Goal: Information Seeking & Learning: Learn about a topic

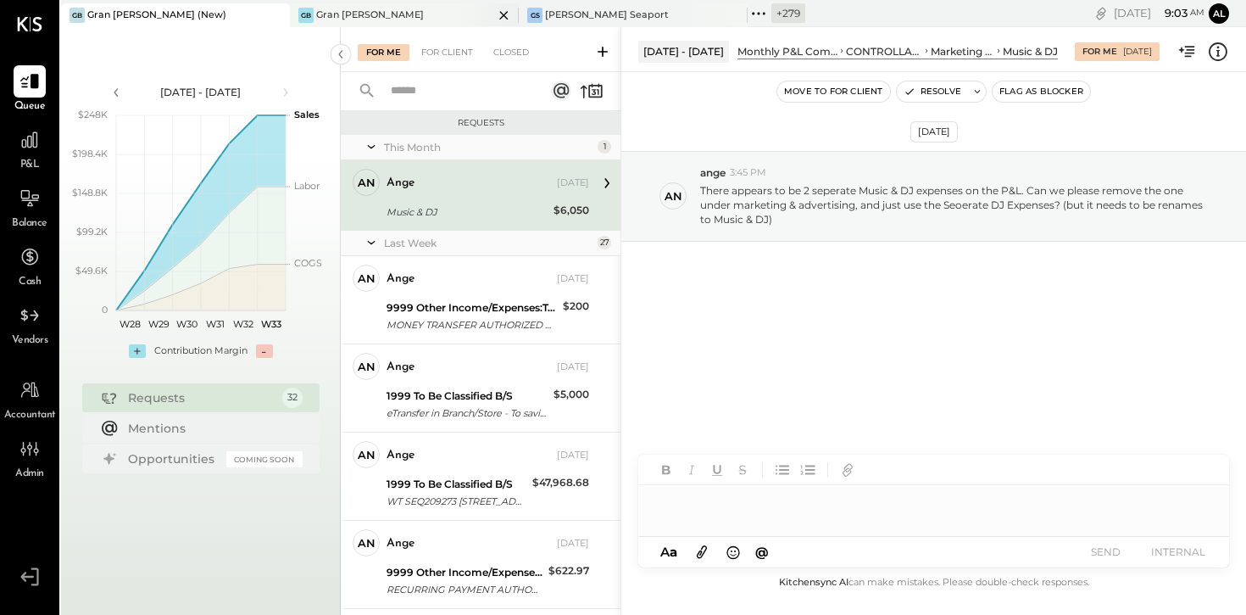
click at [493, 12] on icon at bounding box center [503, 15] width 21 height 20
click at [531, 13] on icon at bounding box center [529, 13] width 3 height 3
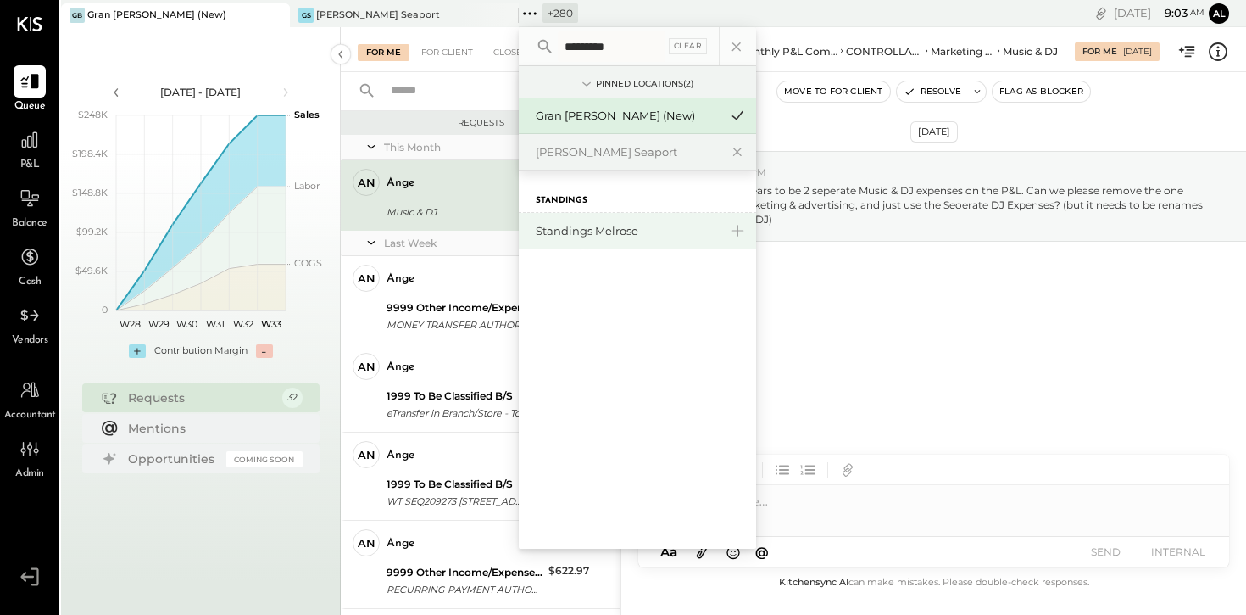
type input "*********"
click at [601, 226] on div "Standings Melrose" at bounding box center [627, 231] width 183 height 16
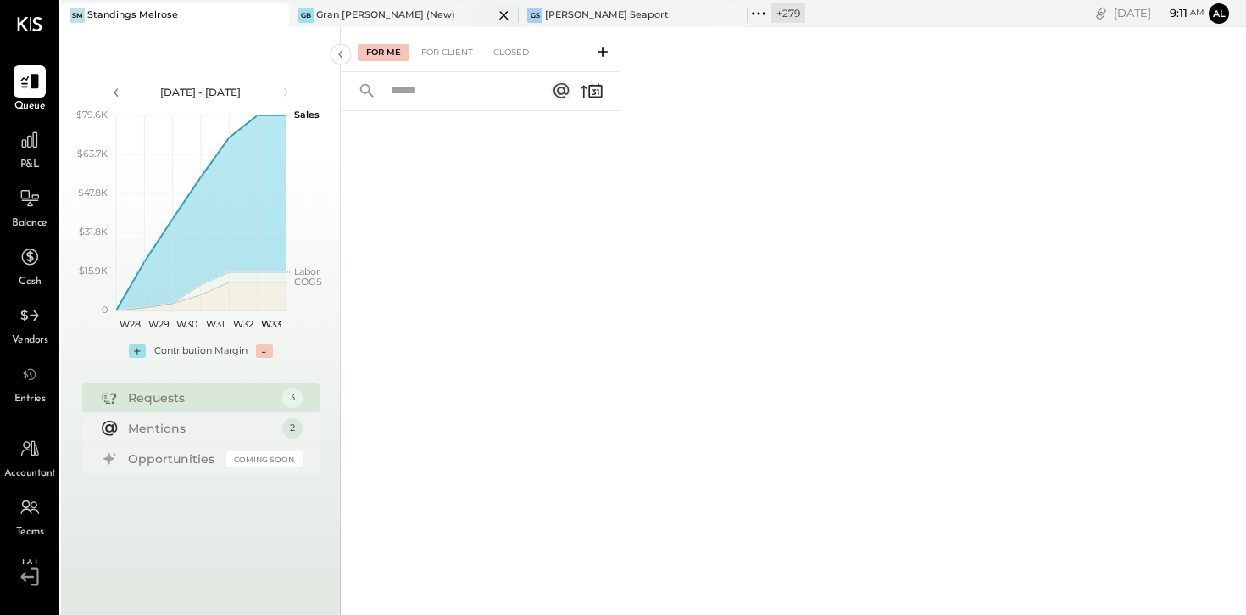
click at [348, 24] on div "GB Gran [PERSON_NAME] (New)" at bounding box center [404, 15] width 229 height 24
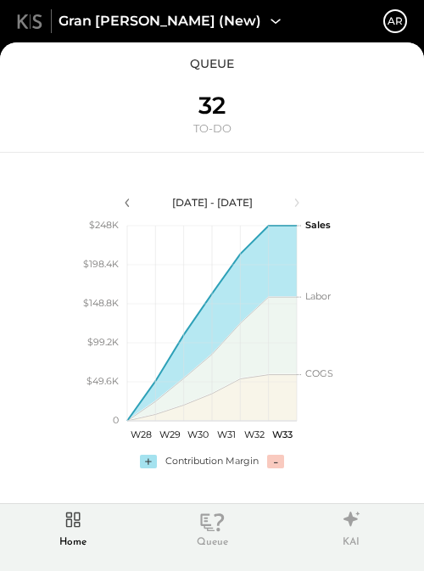
click at [209, 533] on div "Queue" at bounding box center [212, 528] width 44 height 44
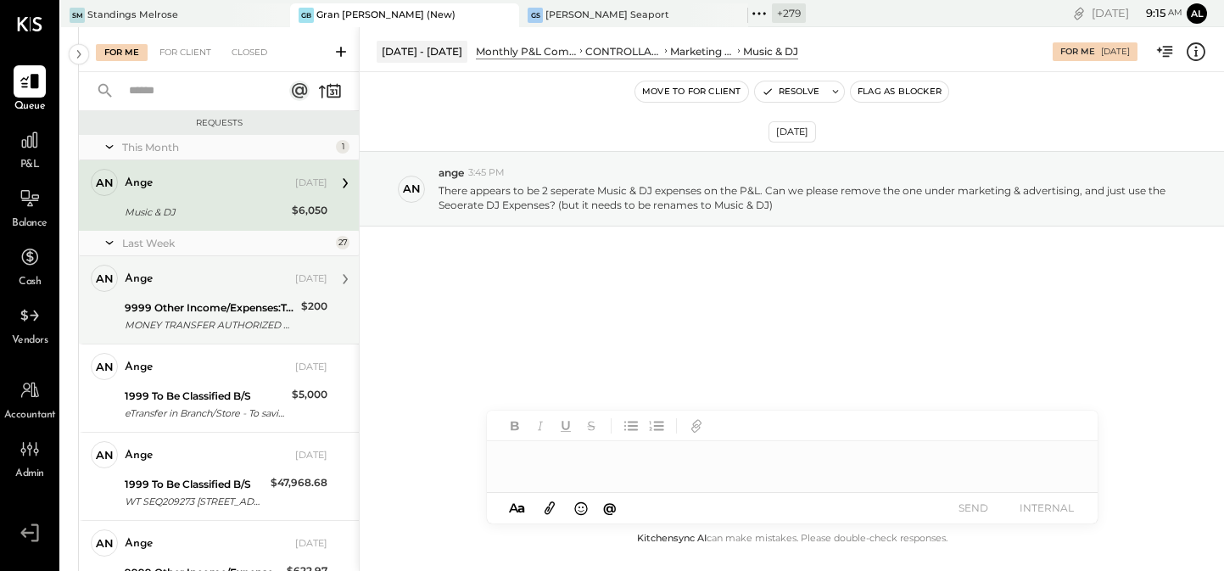
click at [208, 294] on div "ange [DATE] 9999 Other Income/Expenses:To Be Classified MONEY TRANSFER AUTHORIZ…" at bounding box center [226, 300] width 203 height 70
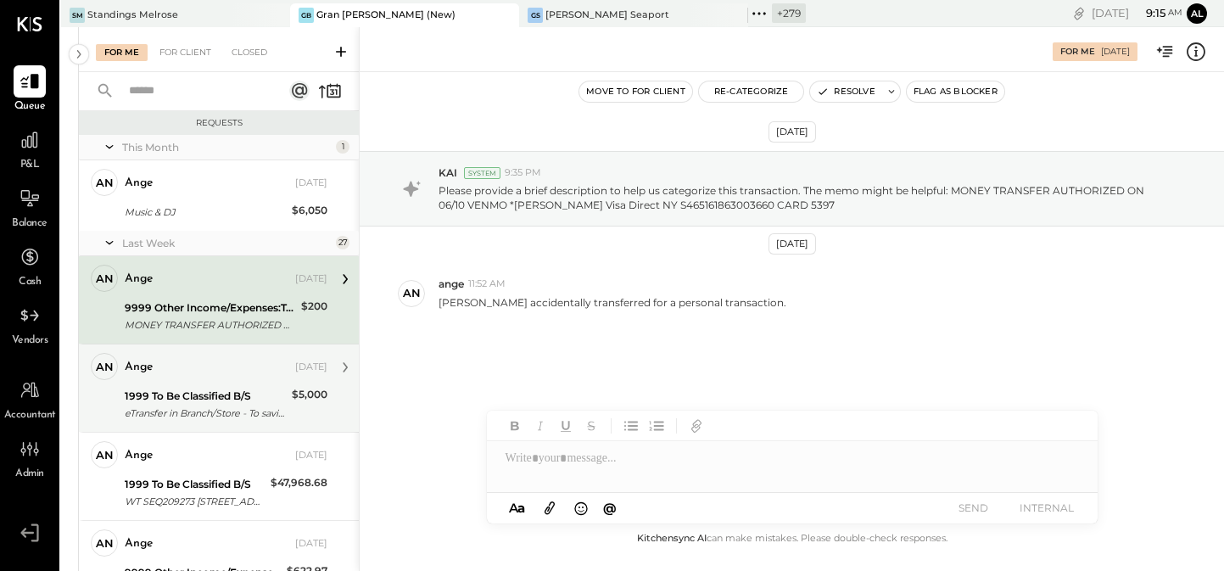
click at [220, 382] on div "ange [DATE] 1999 To Be Classified B/S eTransfer in Branch/Store - To savings [S…" at bounding box center [226, 388] width 203 height 70
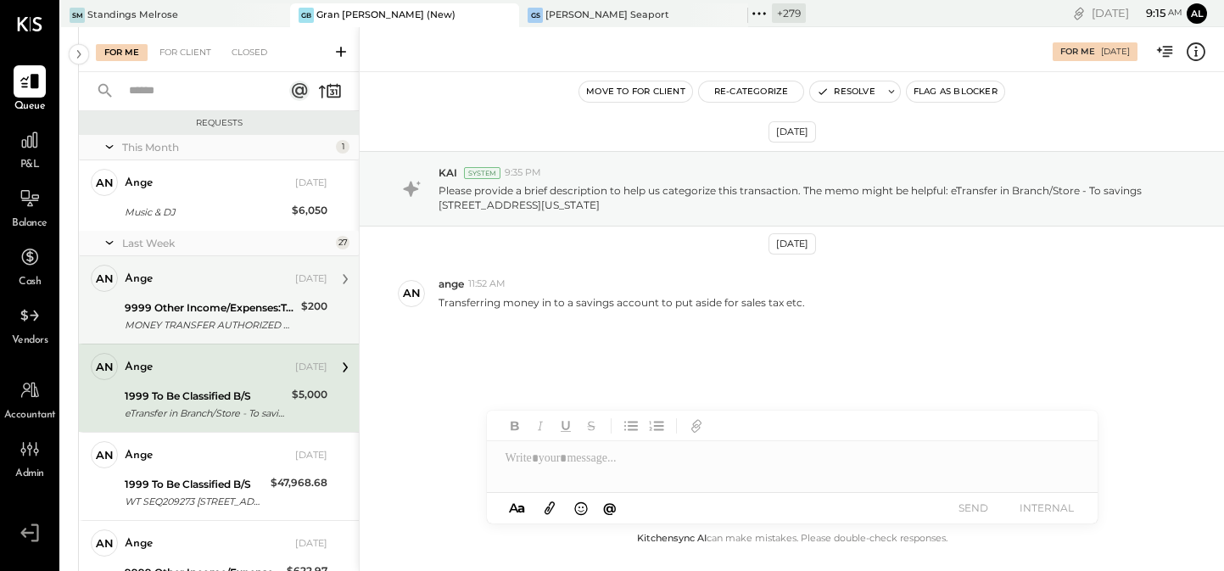
click at [212, 302] on div "9999 Other Income/Expenses:To Be Classified" at bounding box center [210, 307] width 171 height 17
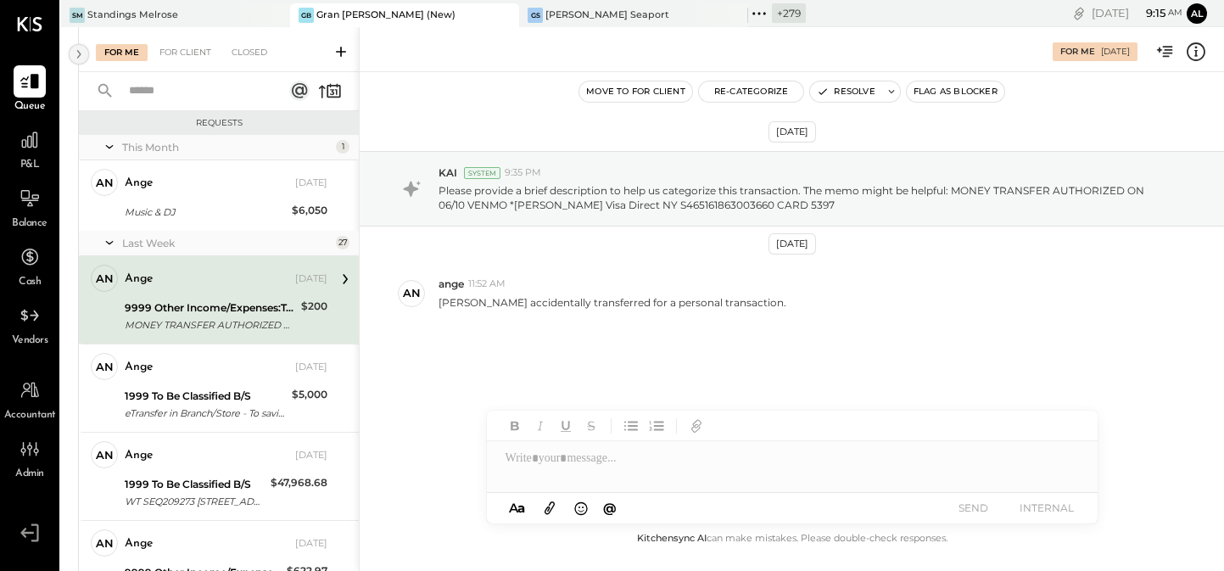
click at [80, 53] on icon at bounding box center [79, 54] width 4 height 8
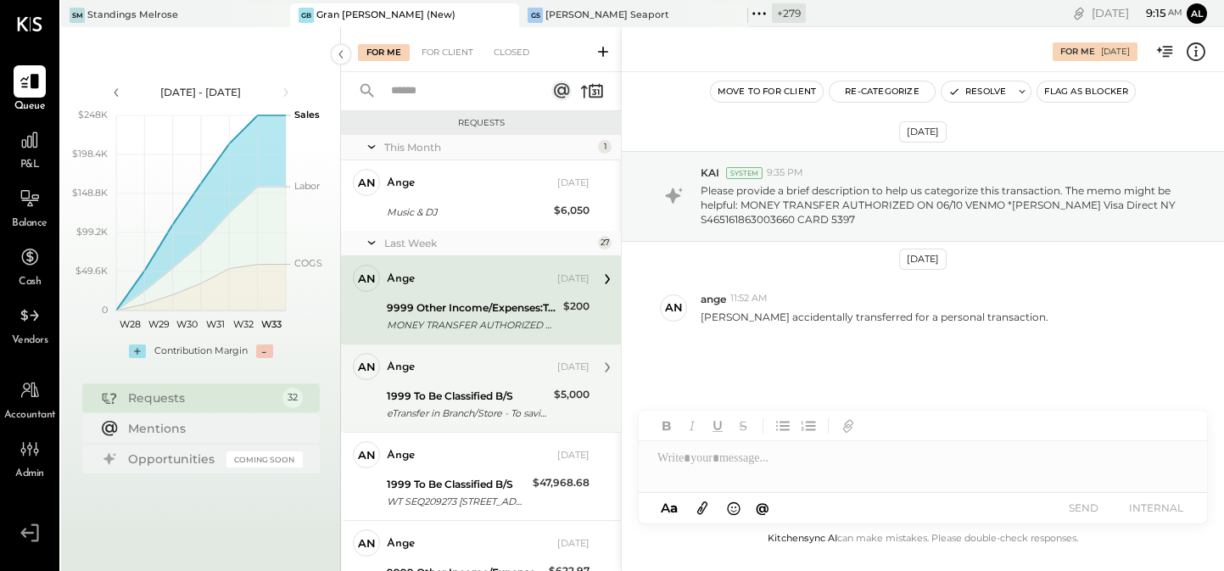
click at [452, 386] on div "1999 To Be Classified B/S eTransfer in Branch/Store - To savings [STREET_ADDRES…" at bounding box center [468, 404] width 162 height 37
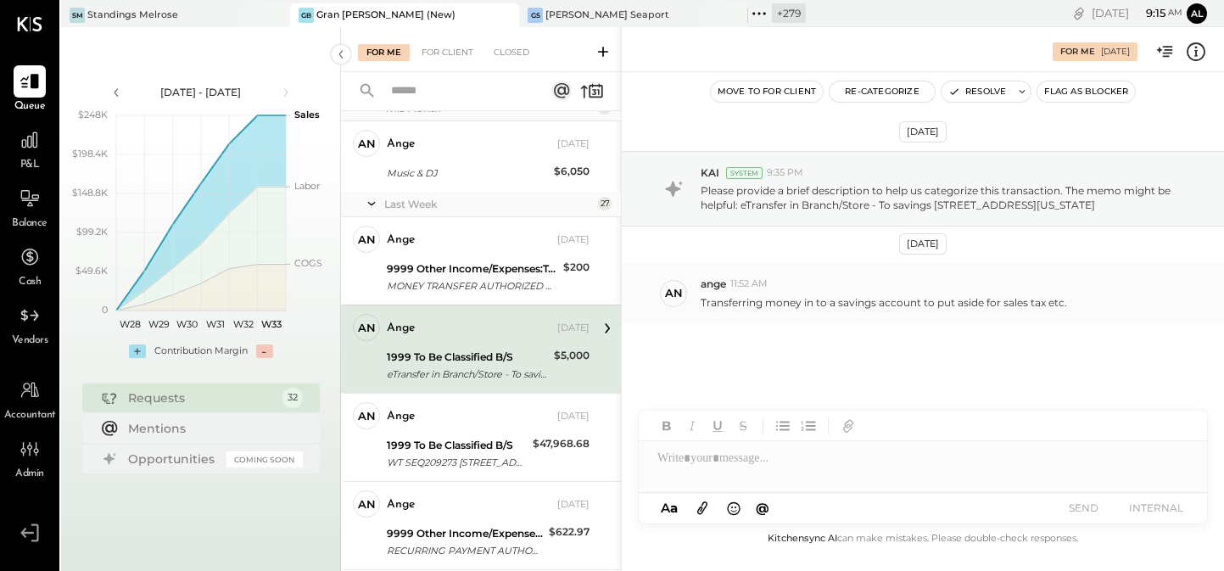
scroll to position [40, 0]
click at [709, 175] on span "KAI" at bounding box center [709, 172] width 19 height 14
click at [711, 171] on span "KAI" at bounding box center [709, 172] width 19 height 14
click at [742, 201] on p "Please provide a brief description to help us categorize this transaction. The …" at bounding box center [942, 197] width 484 height 29
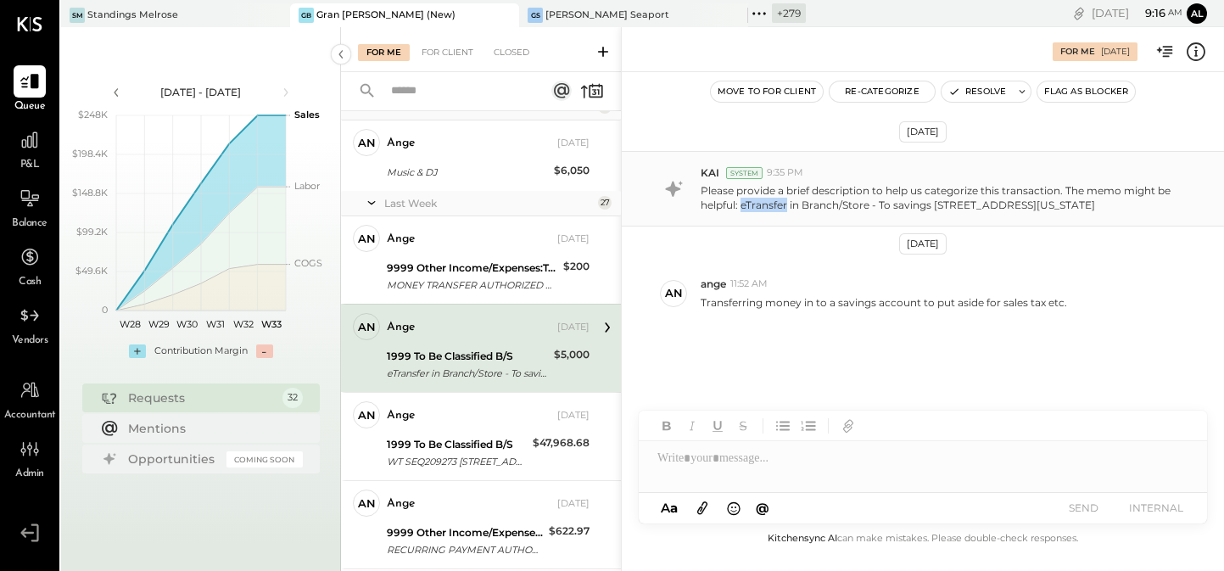
click at [742, 201] on p "Please provide a brief description to help us categorize this transaction. The …" at bounding box center [942, 197] width 484 height 29
click at [755, 204] on p "Please provide a brief description to help us categorize this transaction. The …" at bounding box center [942, 197] width 484 height 29
click at [834, 322] on div "an [DEMOGRAPHIC_DATA] 11:52 AM Transferring money in to a savings account to pu…" at bounding box center [923, 292] width 602 height 59
click at [28, 157] on div "P&L" at bounding box center [30, 148] width 32 height 49
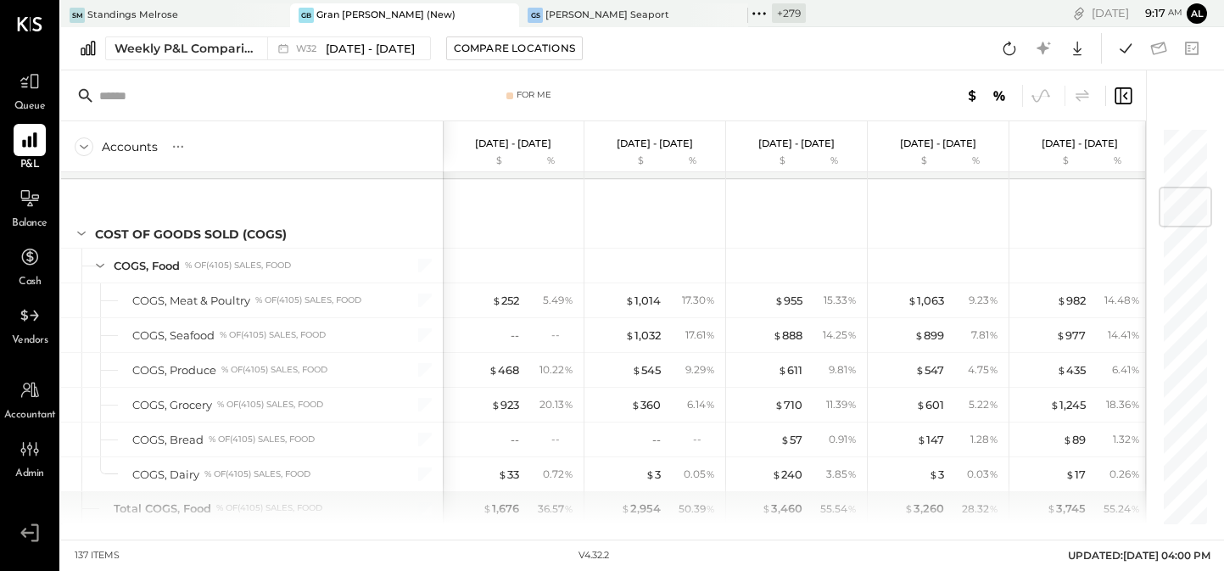
scroll to position [520, 0]
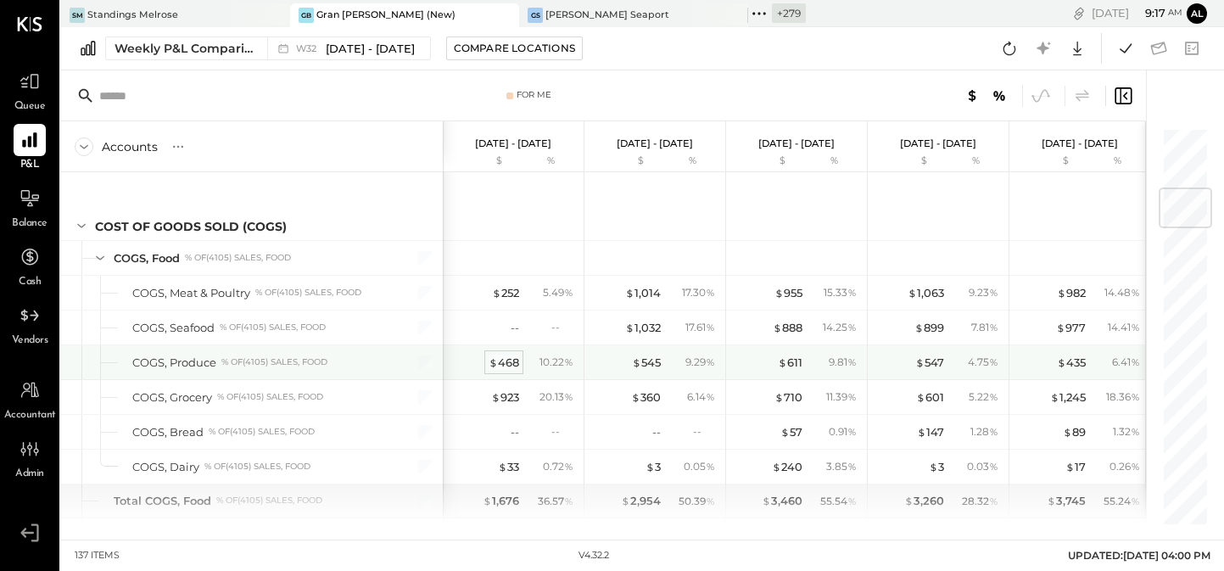
click at [500, 364] on div "$ 468" at bounding box center [503, 362] width 31 height 16
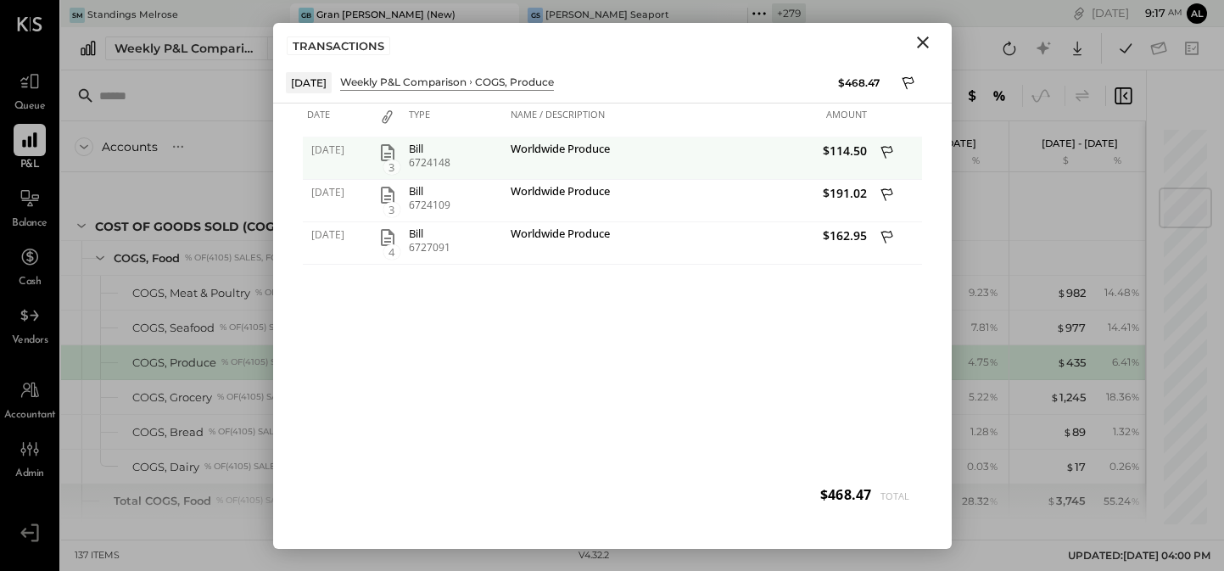
click at [385, 153] on icon "button" at bounding box center [388, 152] width 14 height 17
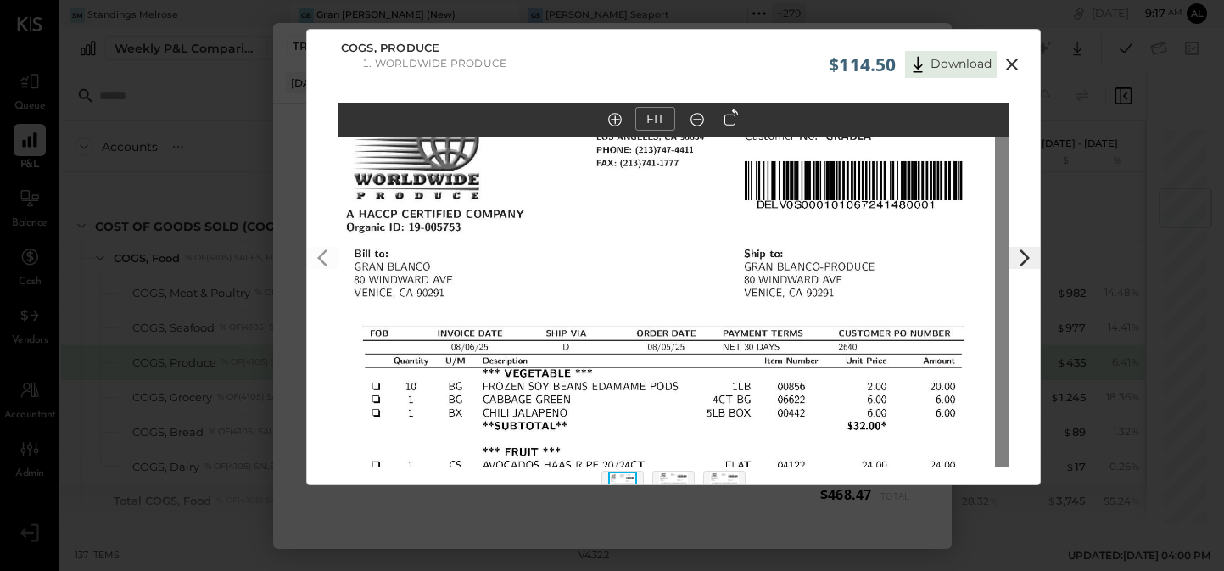
drag, startPoint x: 670, startPoint y: 219, endPoint x: 677, endPoint y: 510, distance: 291.8
click at [677, 510] on div "$114.50 Download COGS, Produce Worldwide Produce FIT" at bounding box center [612, 285] width 1224 height 571
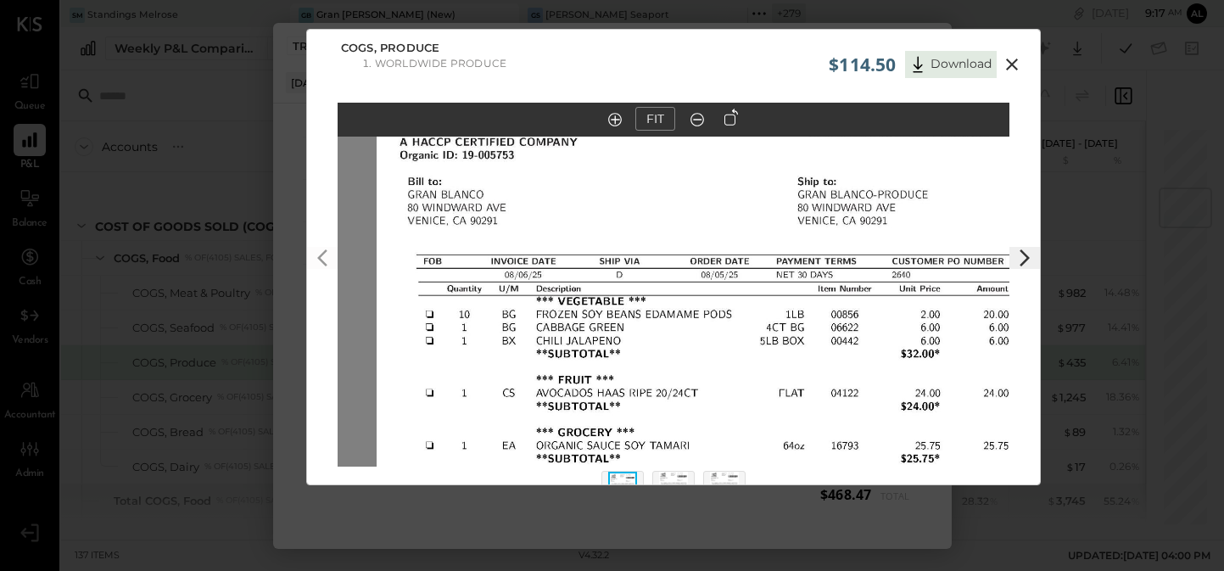
click at [709, 391] on img at bounding box center [712, 436] width 672 height 869
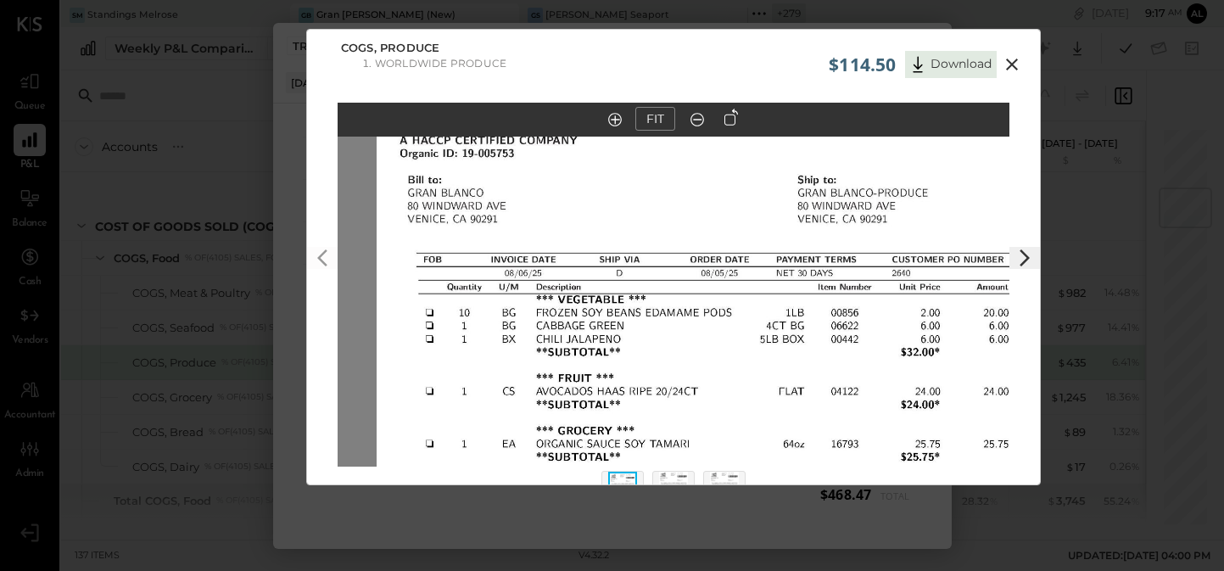
click at [1010, 69] on icon at bounding box center [1011, 64] width 20 height 20
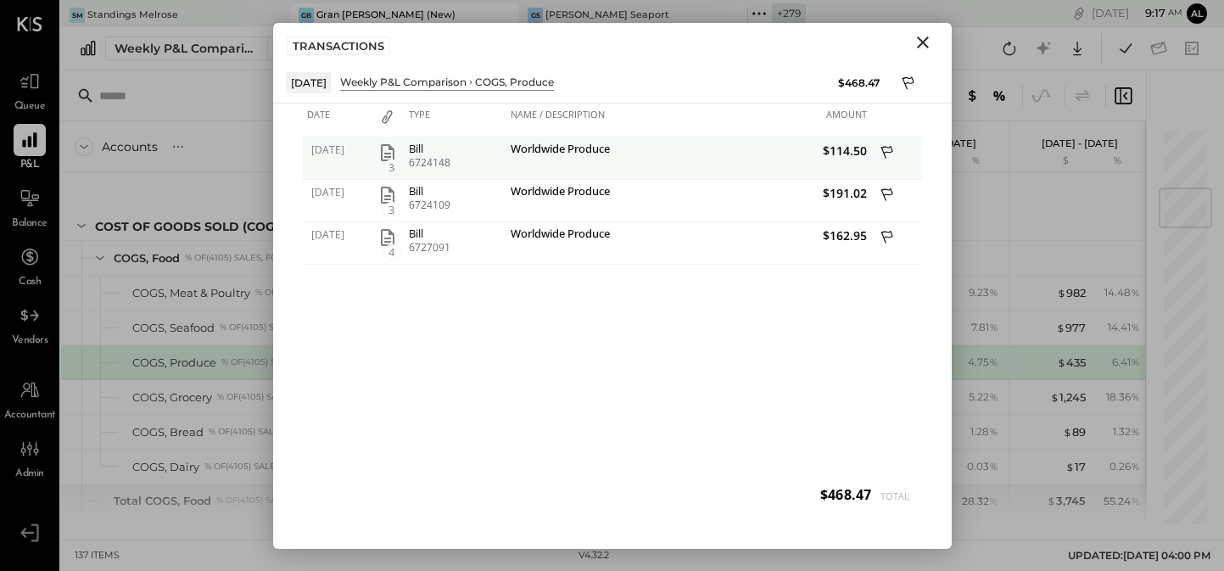
click at [887, 153] on icon at bounding box center [887, 153] width 15 height 21
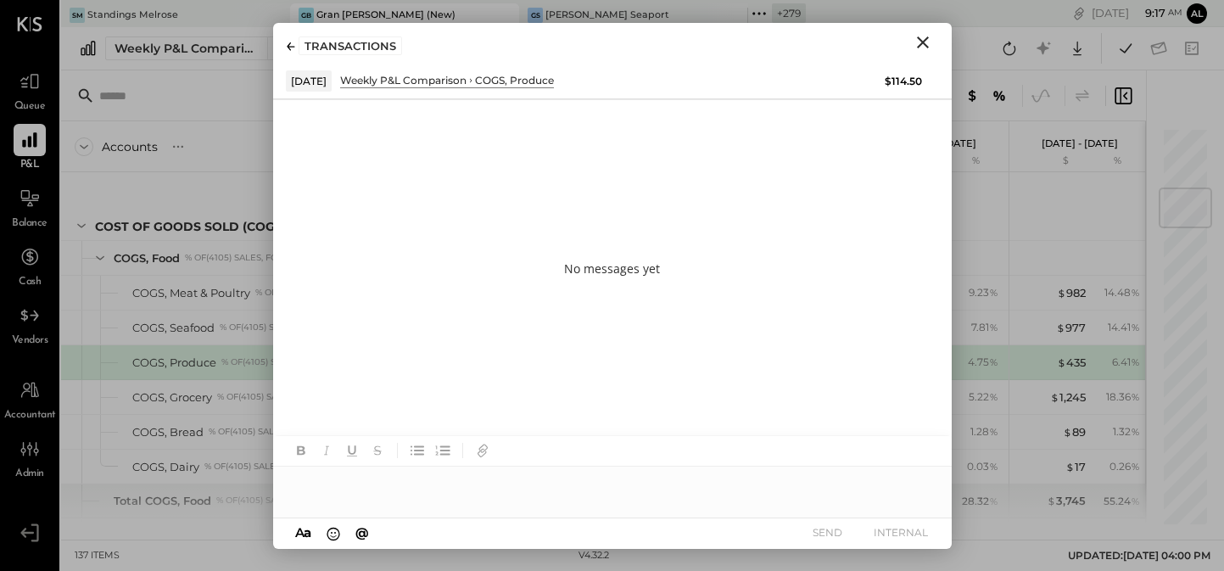
click at [495, 467] on div at bounding box center [612, 483] width 678 height 34
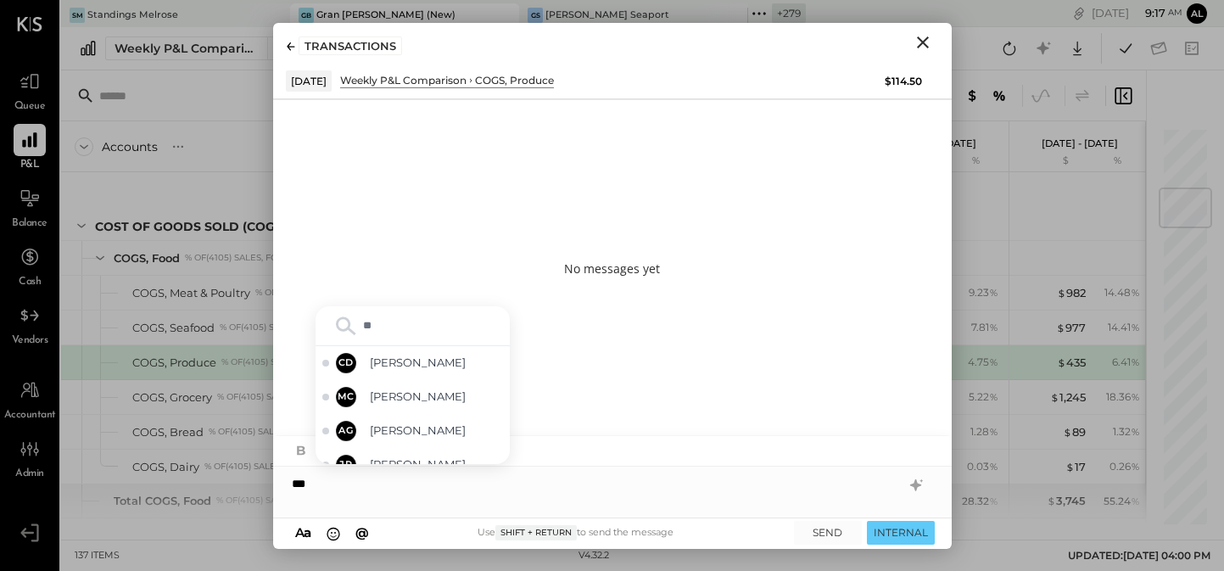
type input "*"
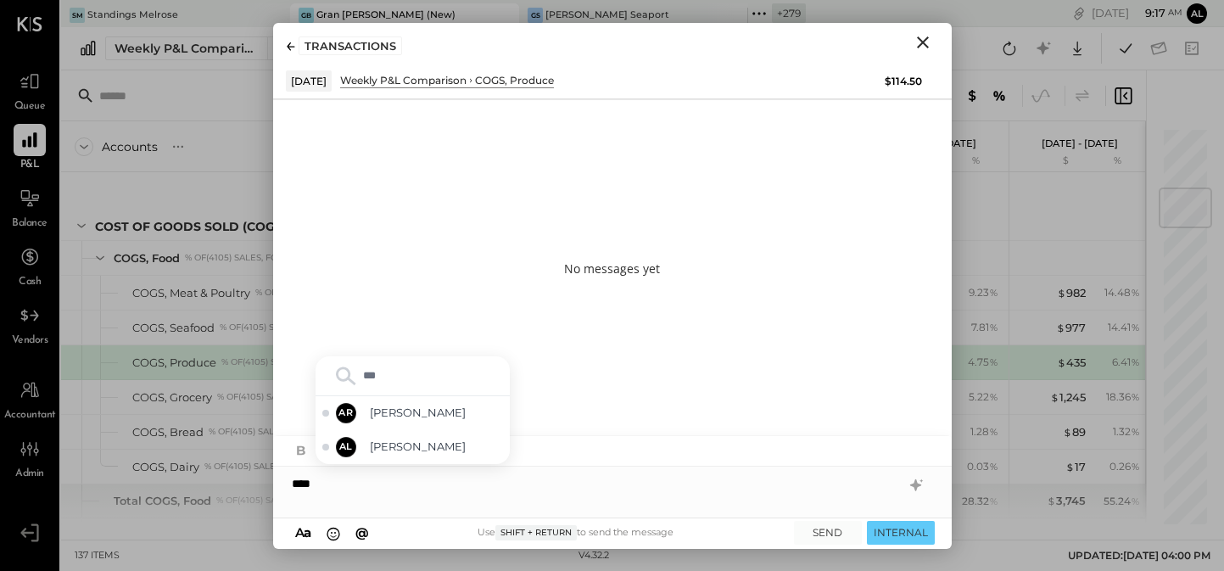
type input "****"
click at [391, 403] on div "AR [PERSON_NAME]" at bounding box center [412, 413] width 194 height 34
click at [923, 42] on icon "Close" at bounding box center [923, 42] width 12 height 12
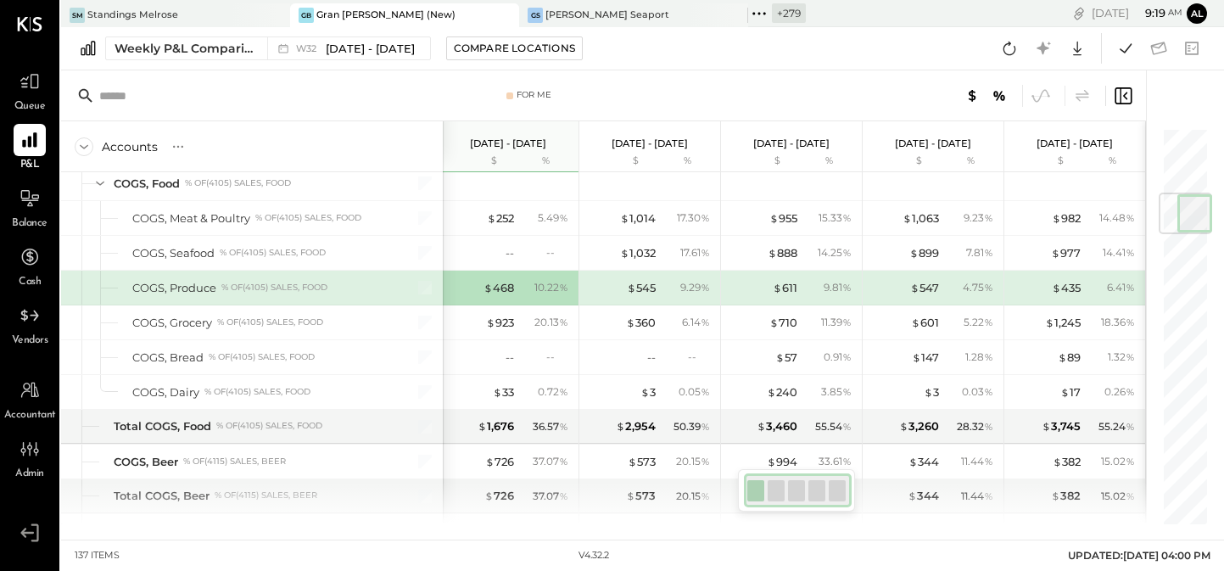
scroll to position [595, 0]
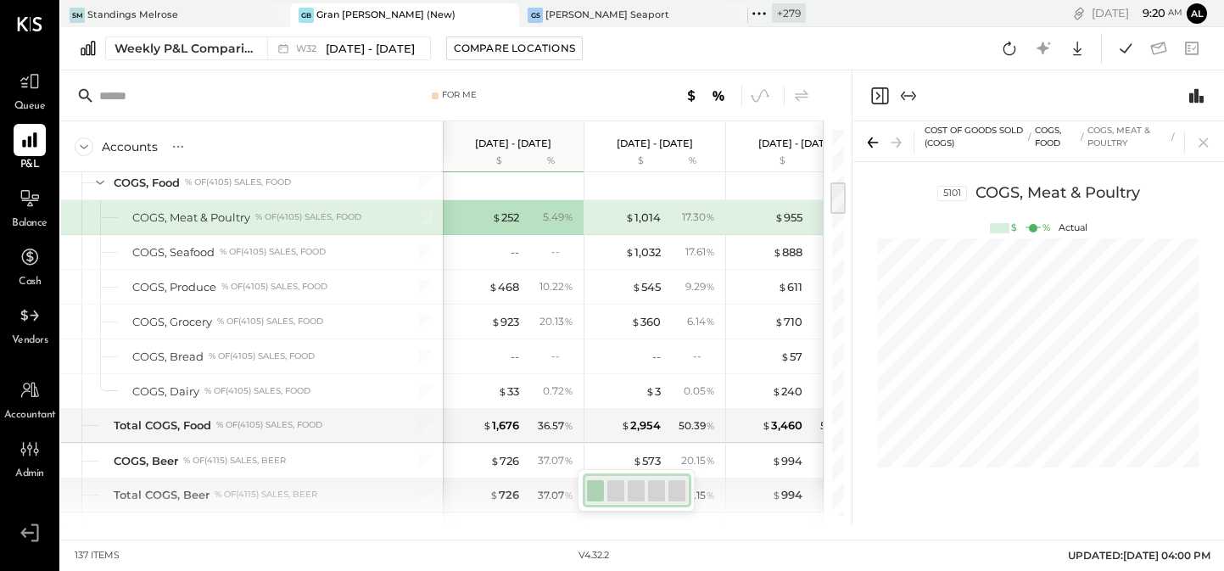
click at [909, 98] on icon "Expand panel (e)" at bounding box center [908, 96] width 20 height 20
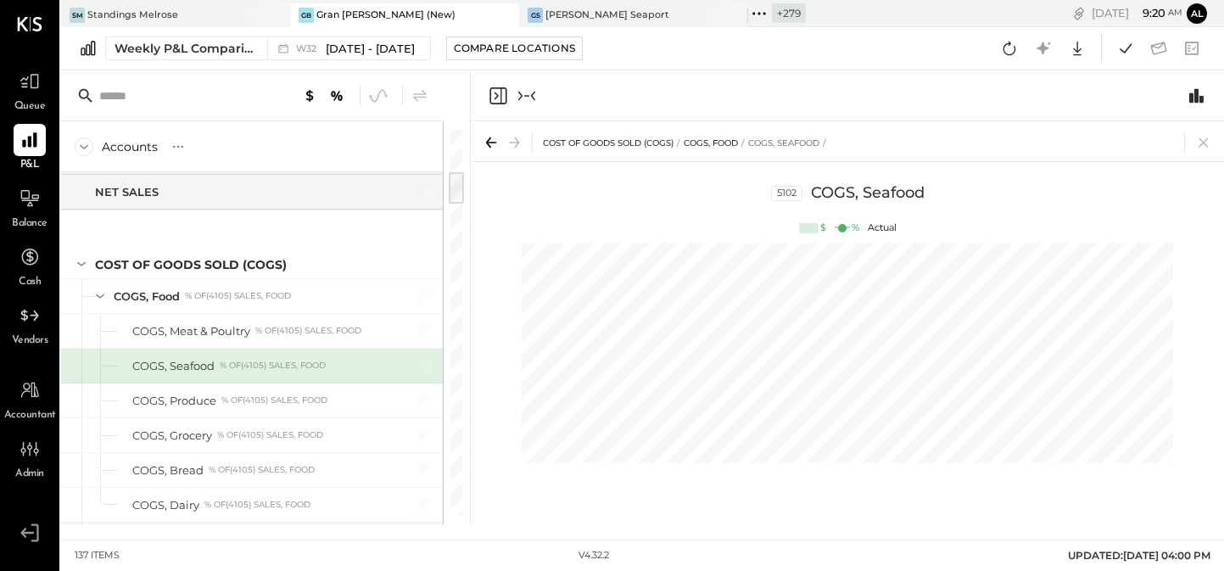
scroll to position [516, 0]
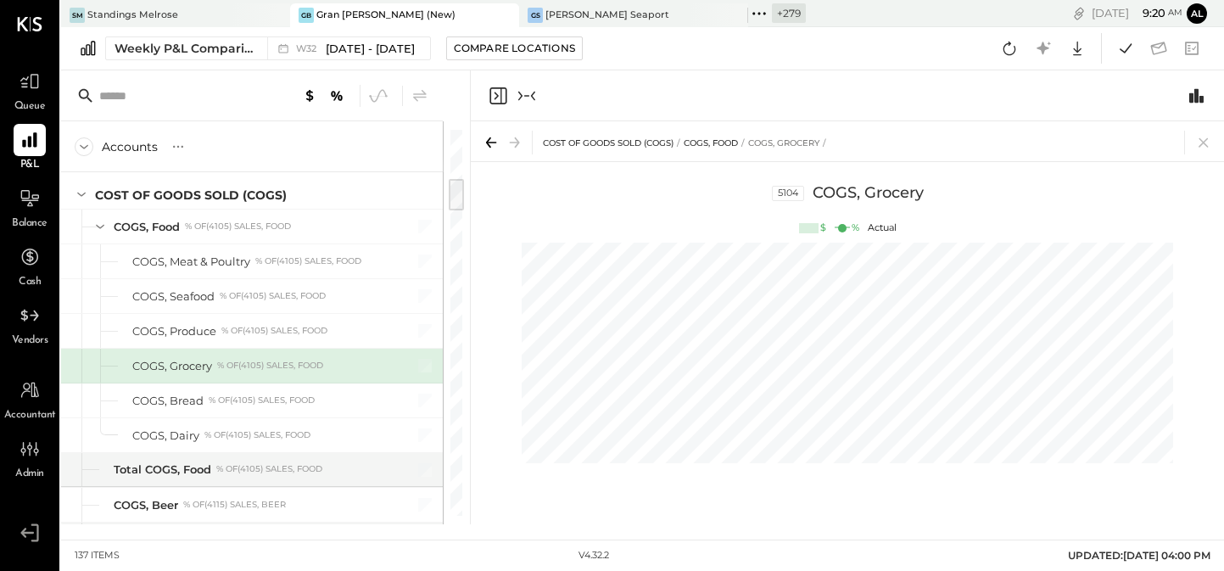
scroll to position [586, 0]
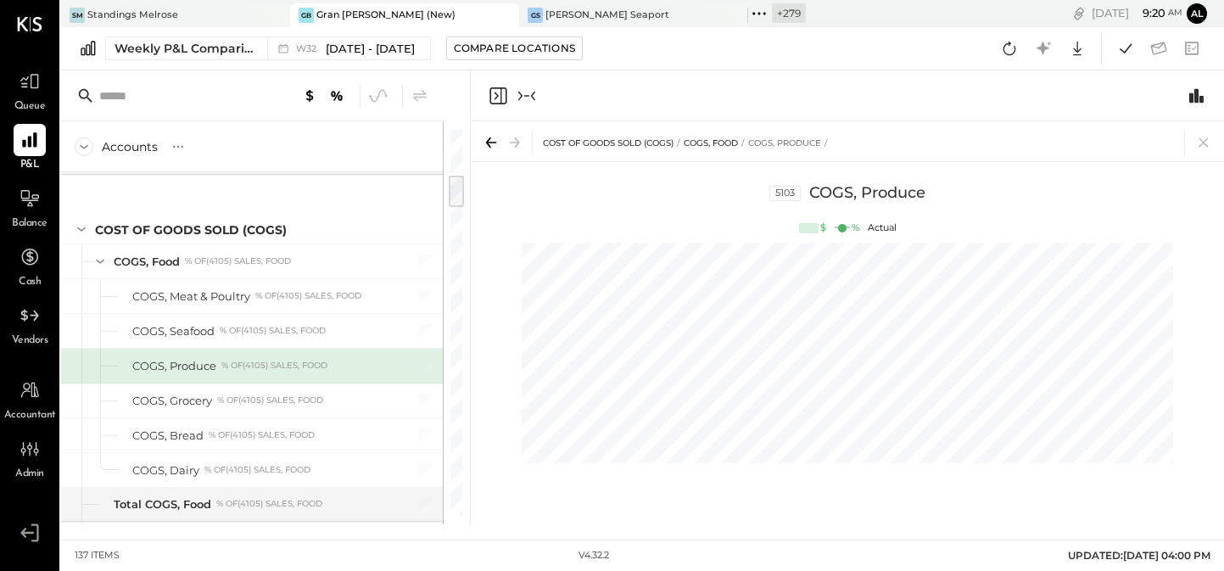
scroll to position [0, 211]
click at [1040, 51] on icon at bounding box center [1043, 48] width 22 height 22
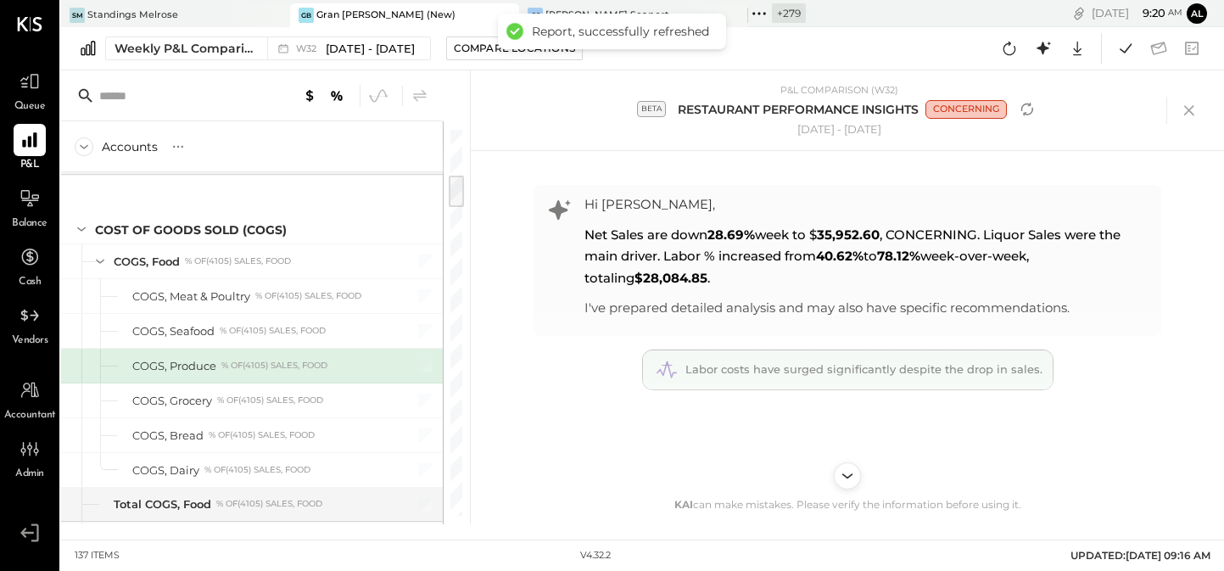
click at [811, 371] on span "Labor costs have surged significantly despite the drop in sales." at bounding box center [863, 369] width 357 height 14
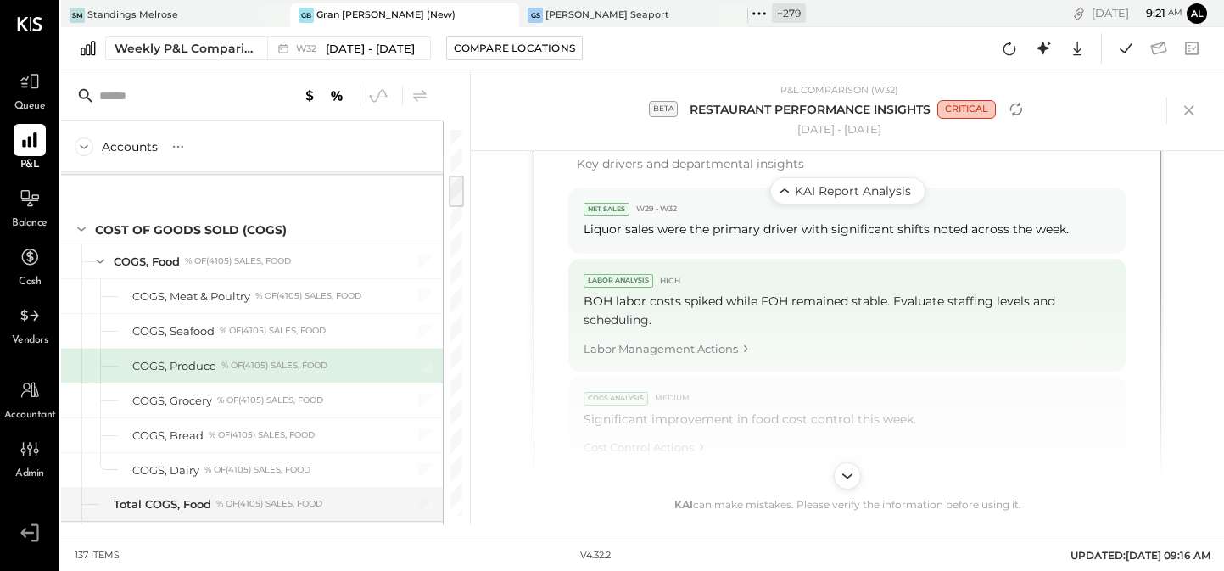
scroll to position [847, 0]
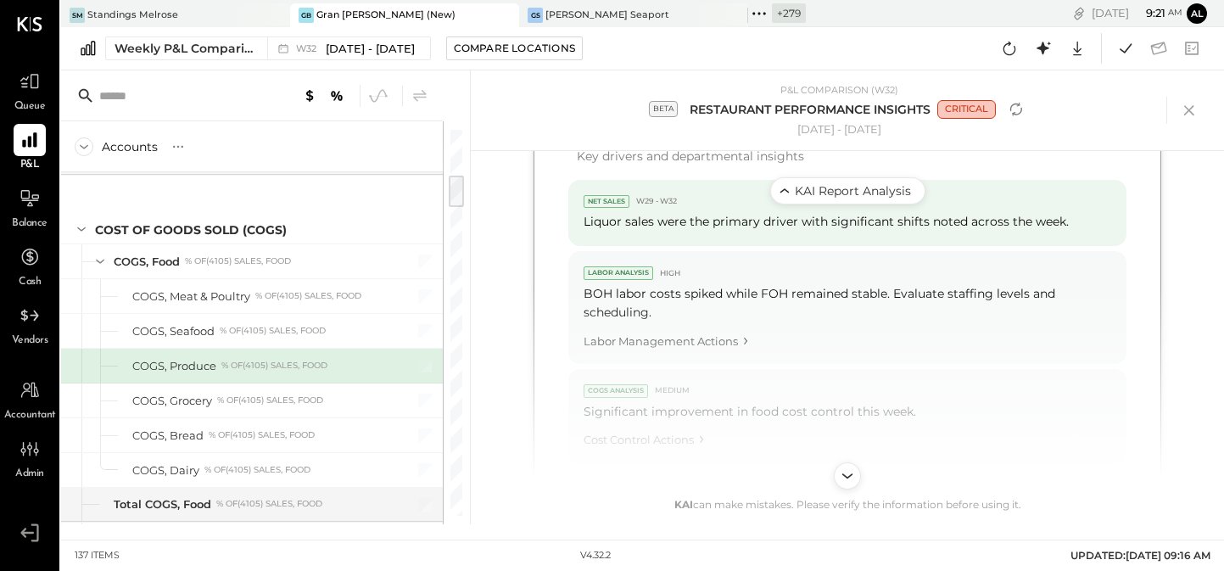
click at [815, 226] on div "Liquor sales were the primary driver with significant shifts noted across the w…" at bounding box center [846, 221] width 527 height 19
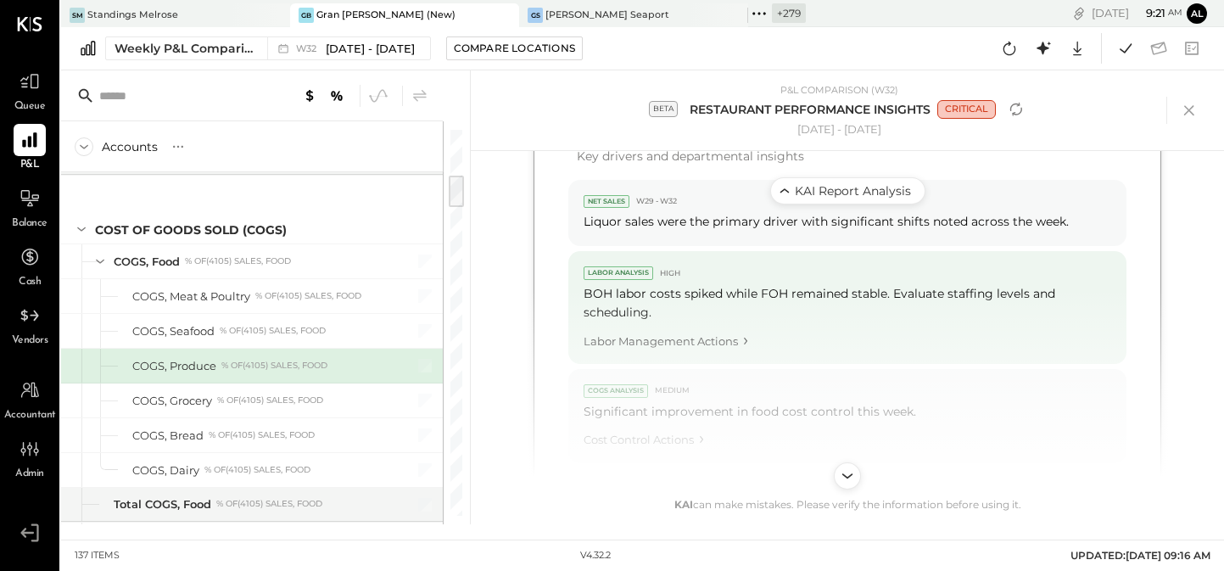
scroll to position [891, 0]
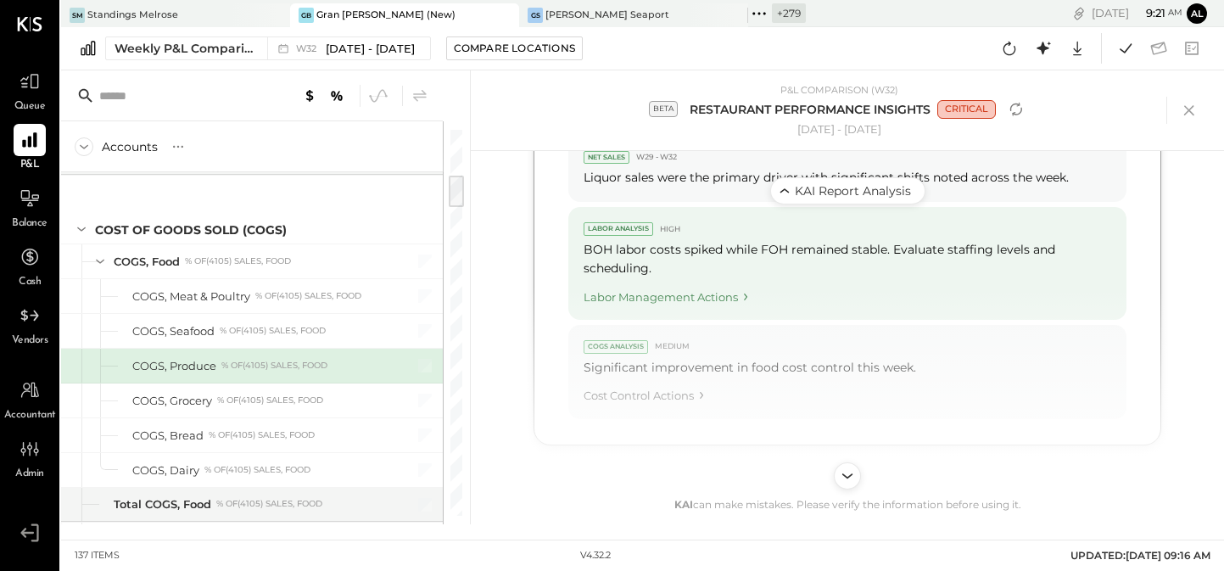
click at [722, 296] on div "Labor Management Actions" at bounding box center [846, 293] width 527 height 23
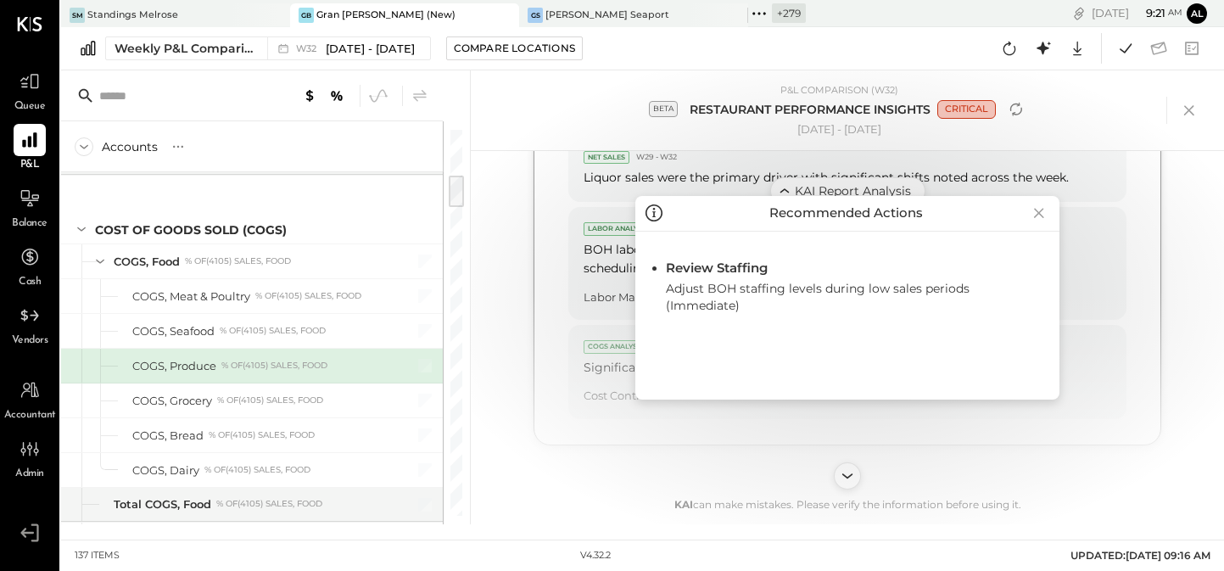
click at [1034, 215] on icon at bounding box center [1039, 213] width 10 height 9
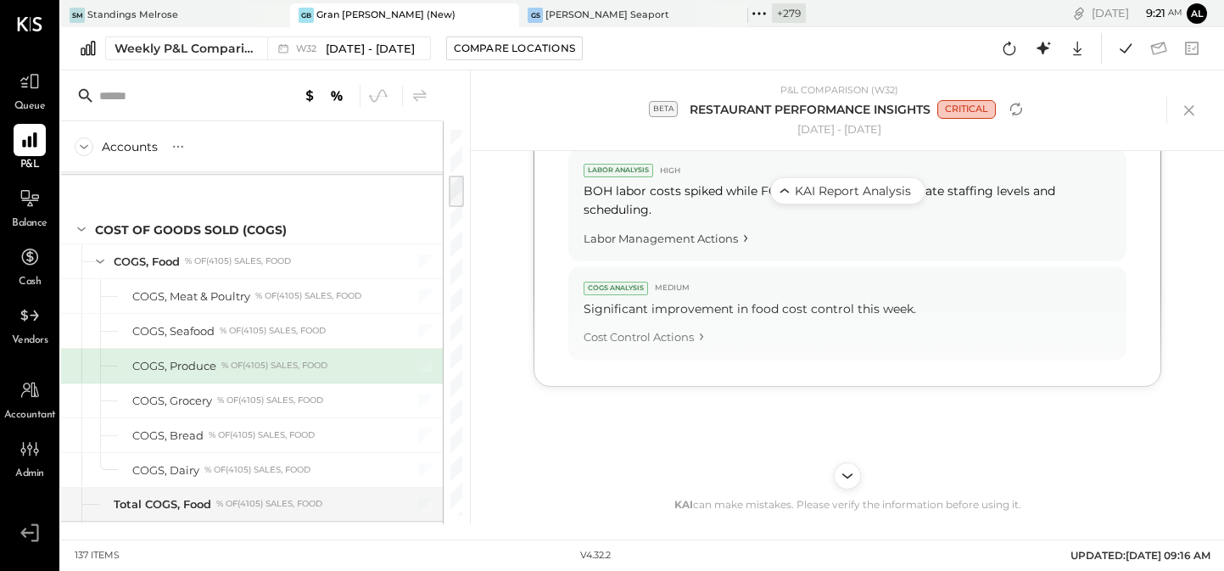
scroll to position [956, 0]
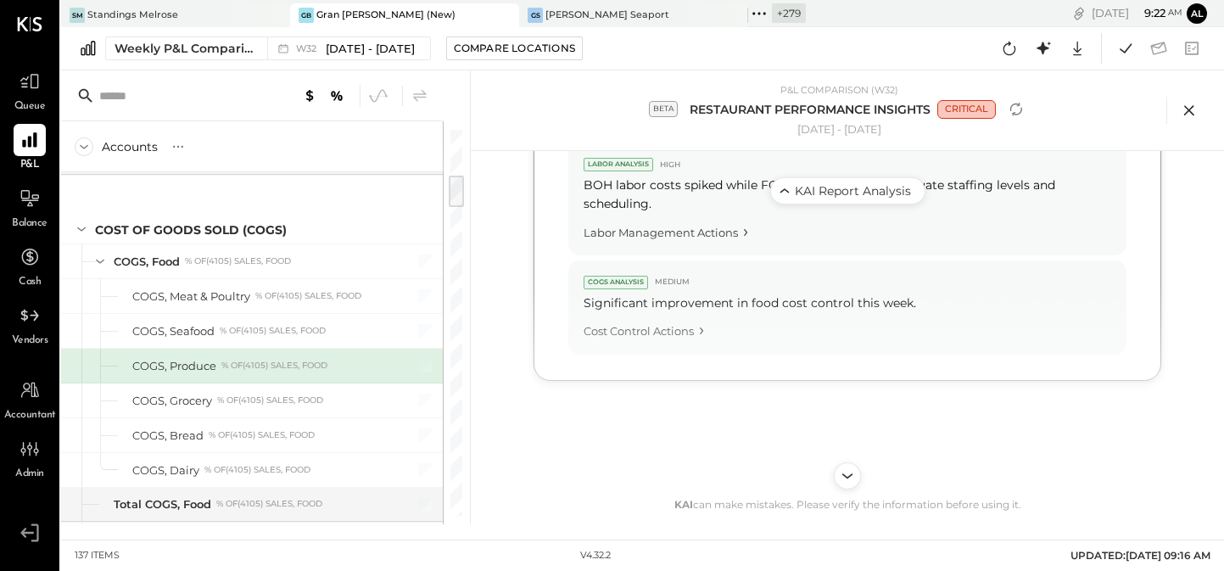
click at [1190, 109] on icon at bounding box center [1188, 110] width 25 height 25
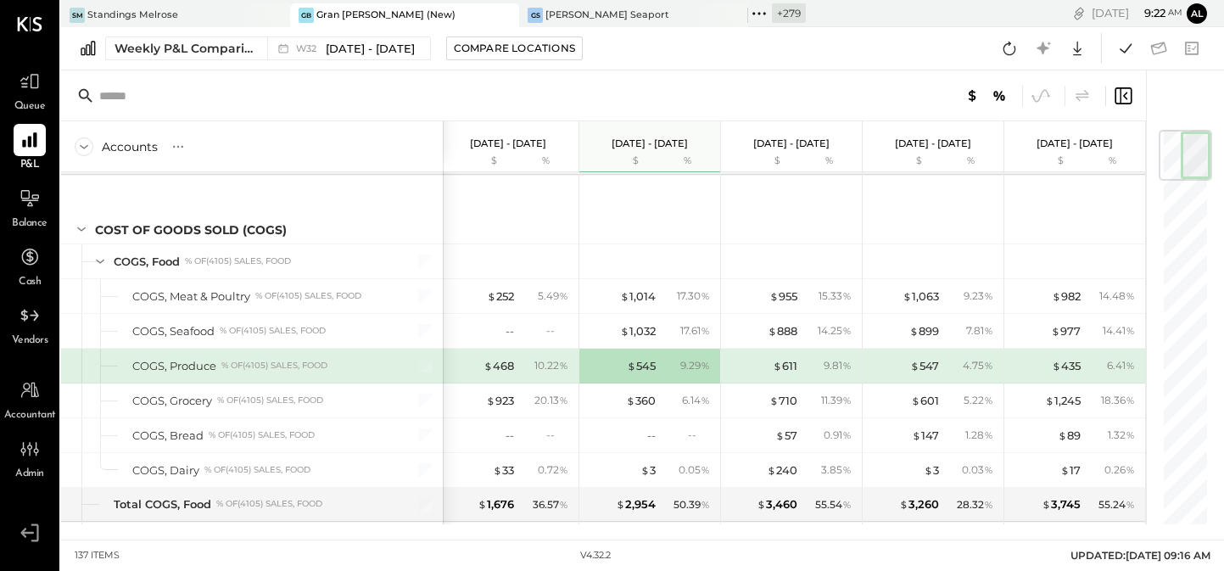
scroll to position [0, 5]
click at [1086, 92] on icon at bounding box center [1082, 95] width 14 height 12
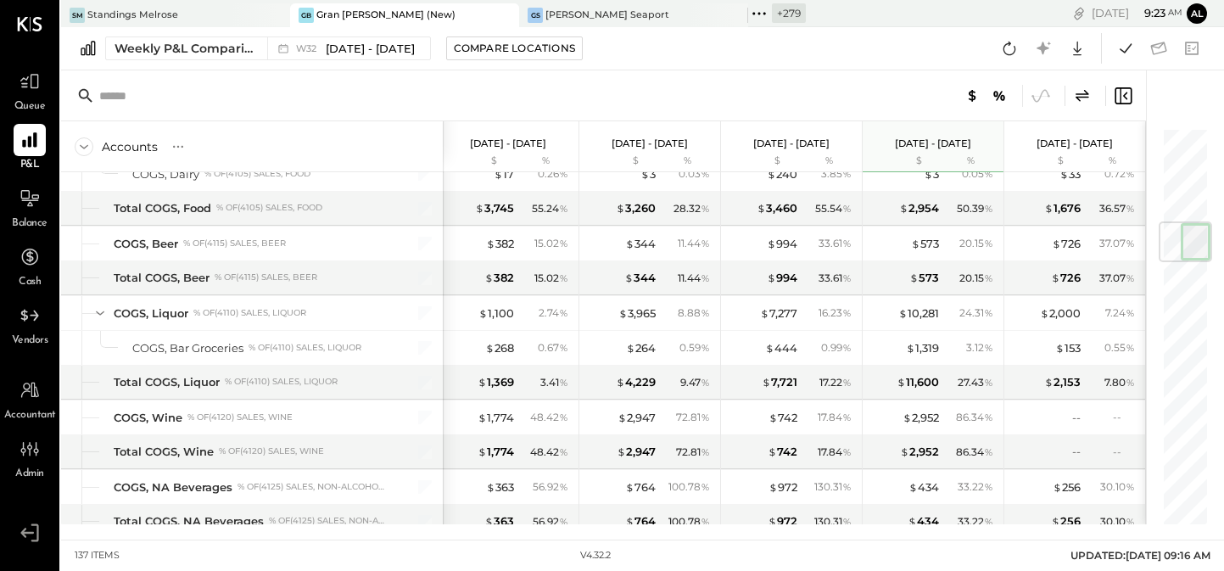
scroll to position [819, 0]
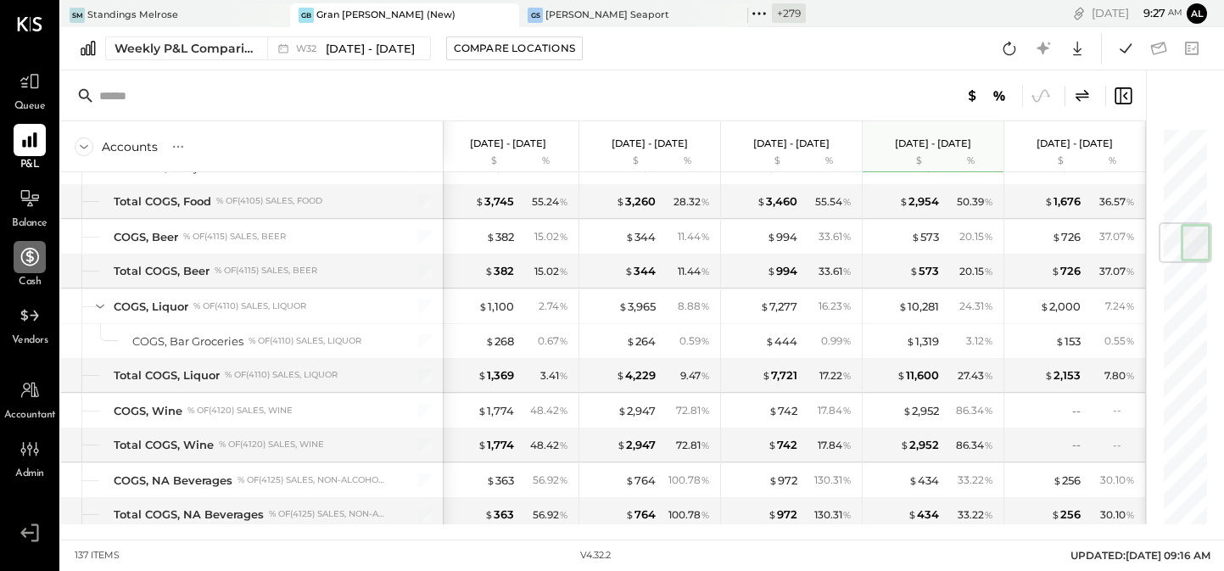
click at [29, 265] on icon at bounding box center [30, 257] width 18 height 18
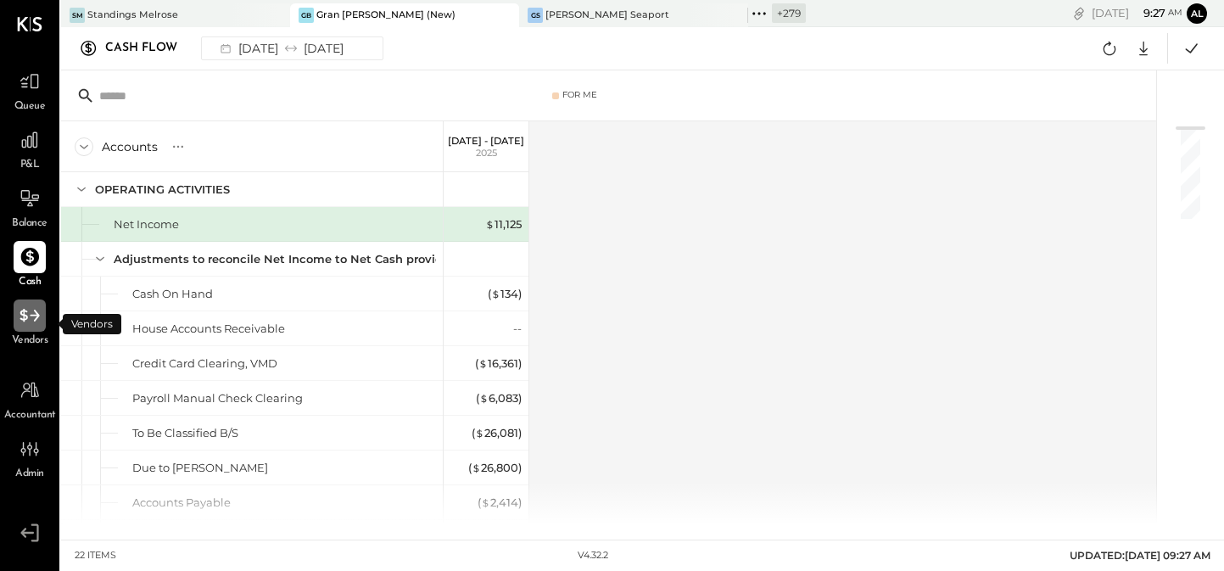
click at [41, 321] on div at bounding box center [30, 315] width 32 height 32
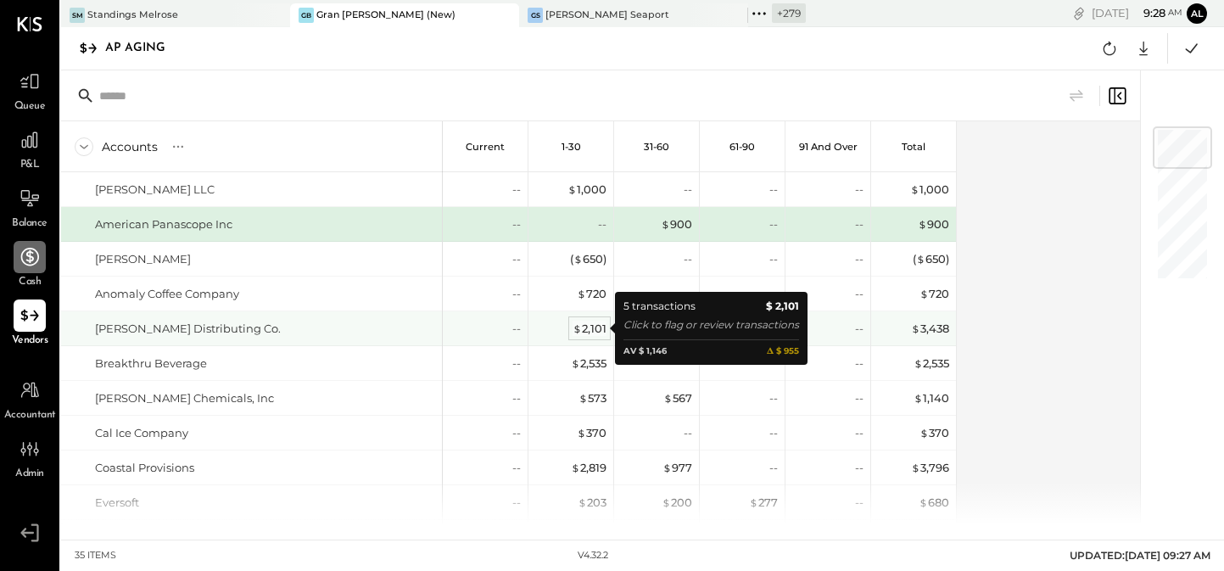
click at [587, 330] on div "$ 2,101" at bounding box center [589, 329] width 34 height 16
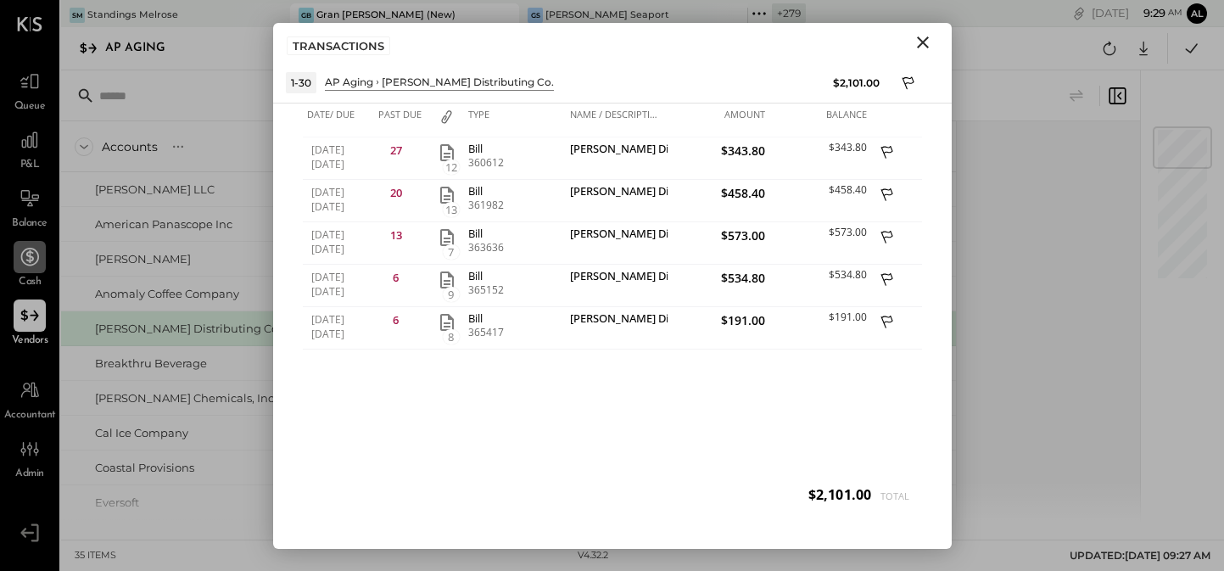
click at [922, 43] on icon "Close" at bounding box center [922, 42] width 20 height 20
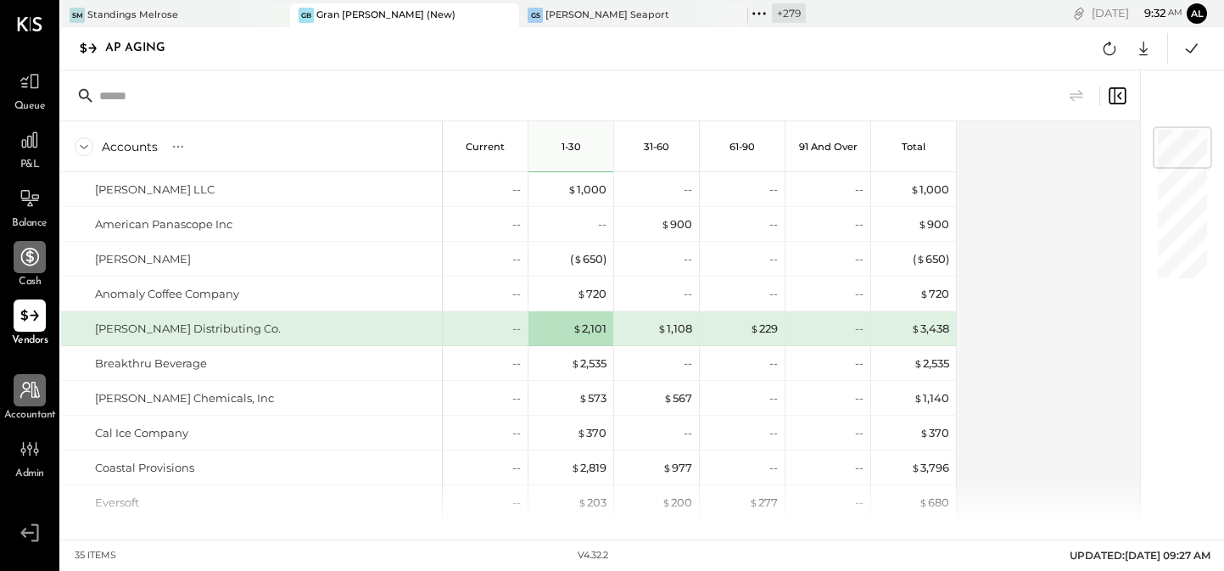
click at [29, 393] on icon at bounding box center [30, 390] width 22 height 22
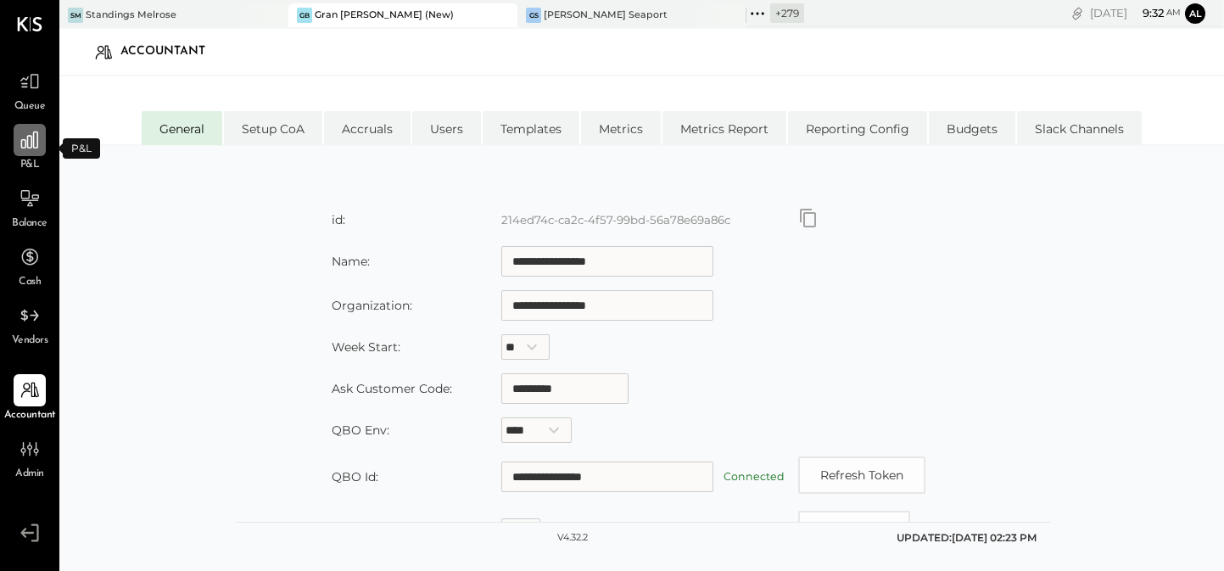
click at [29, 148] on icon at bounding box center [29, 139] width 17 height 17
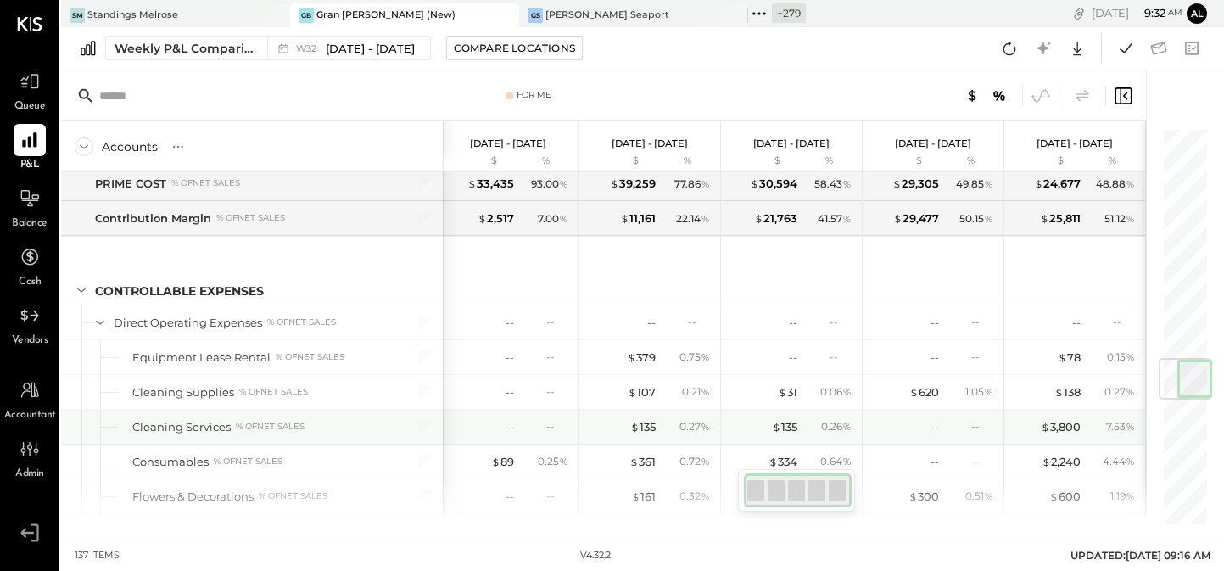
scroll to position [1986, 0]
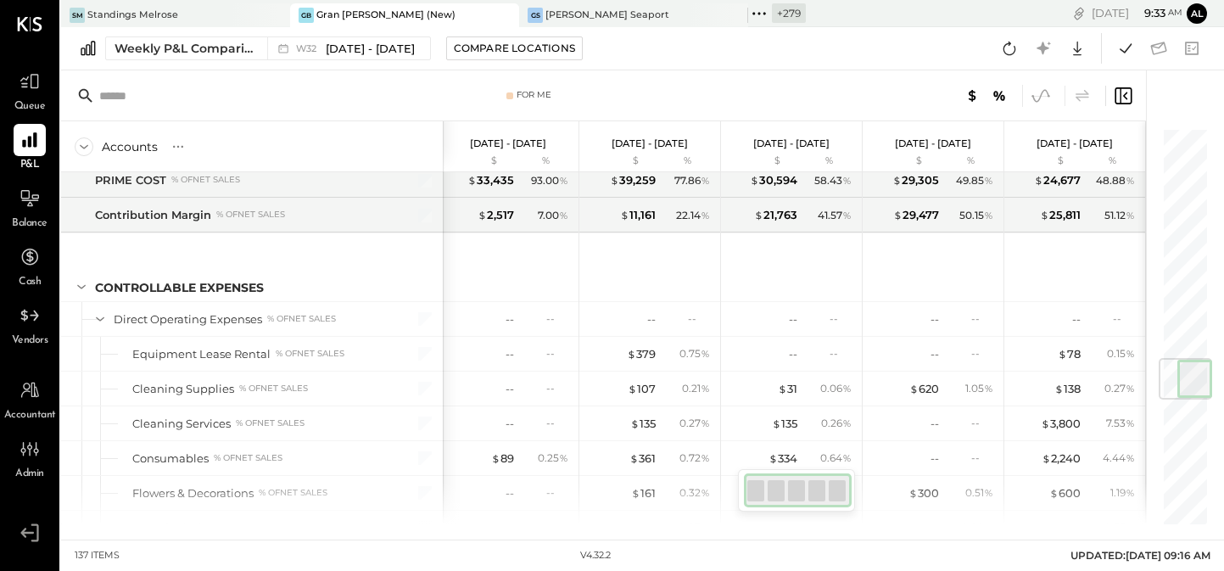
click at [1040, 98] on icon at bounding box center [1040, 96] width 22 height 22
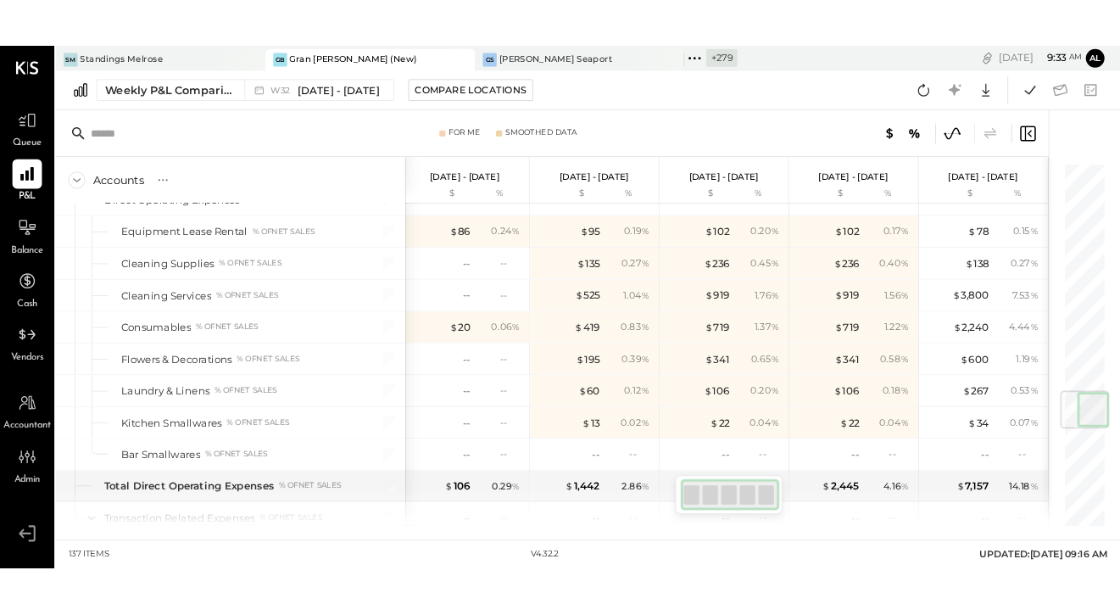
scroll to position [2131, 0]
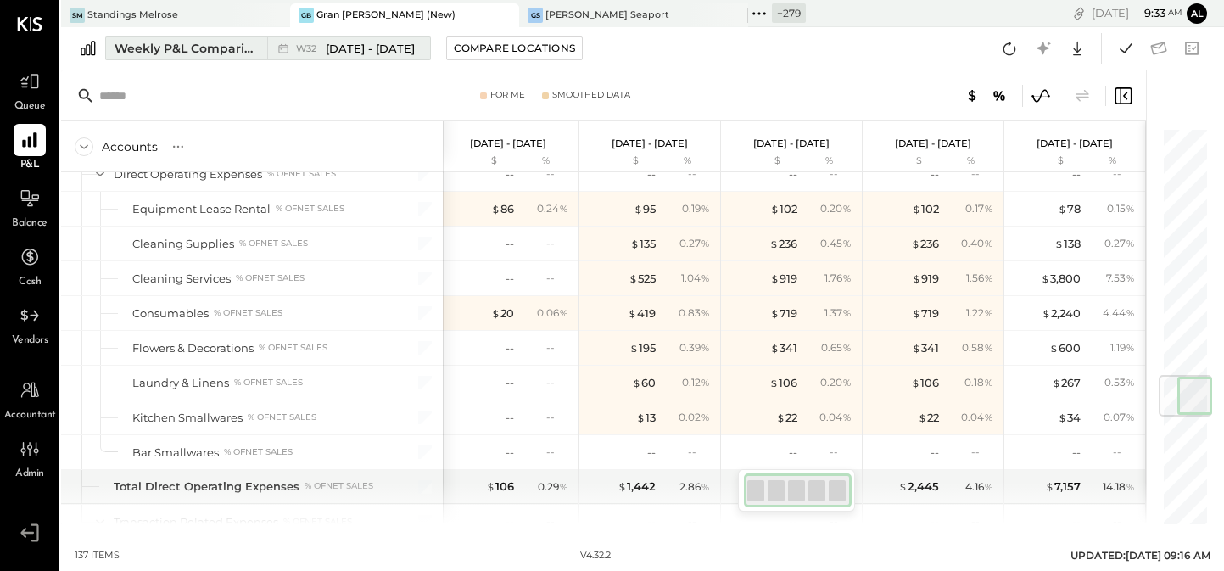
click at [209, 47] on div "Weekly P&L Comparison" at bounding box center [185, 48] width 142 height 17
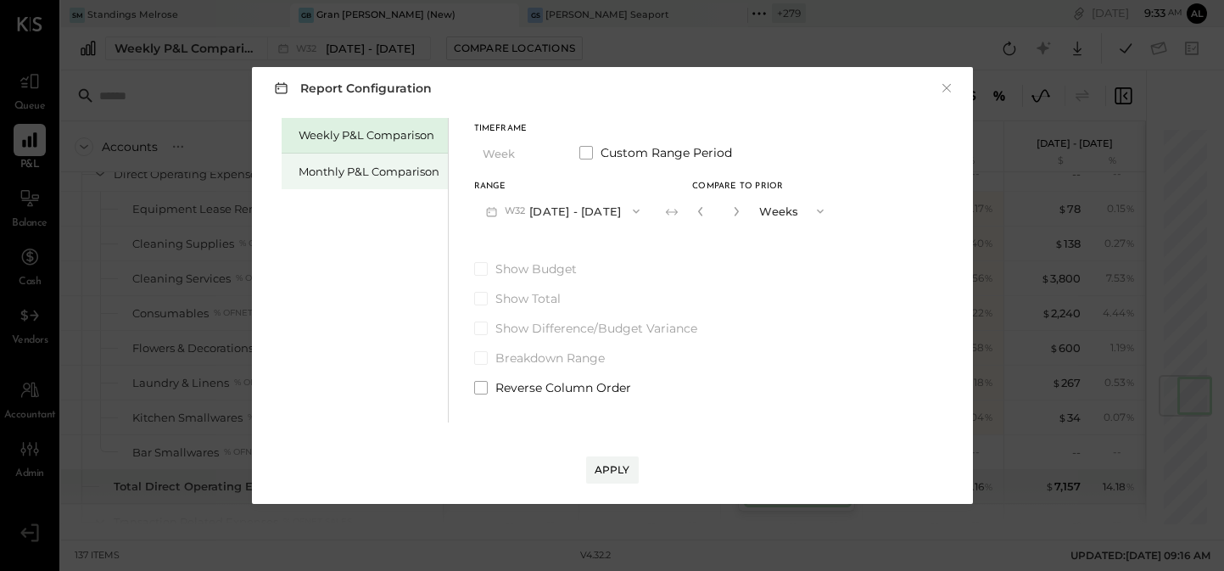
click at [350, 176] on div "Monthly P&L Comparison" at bounding box center [368, 172] width 141 height 16
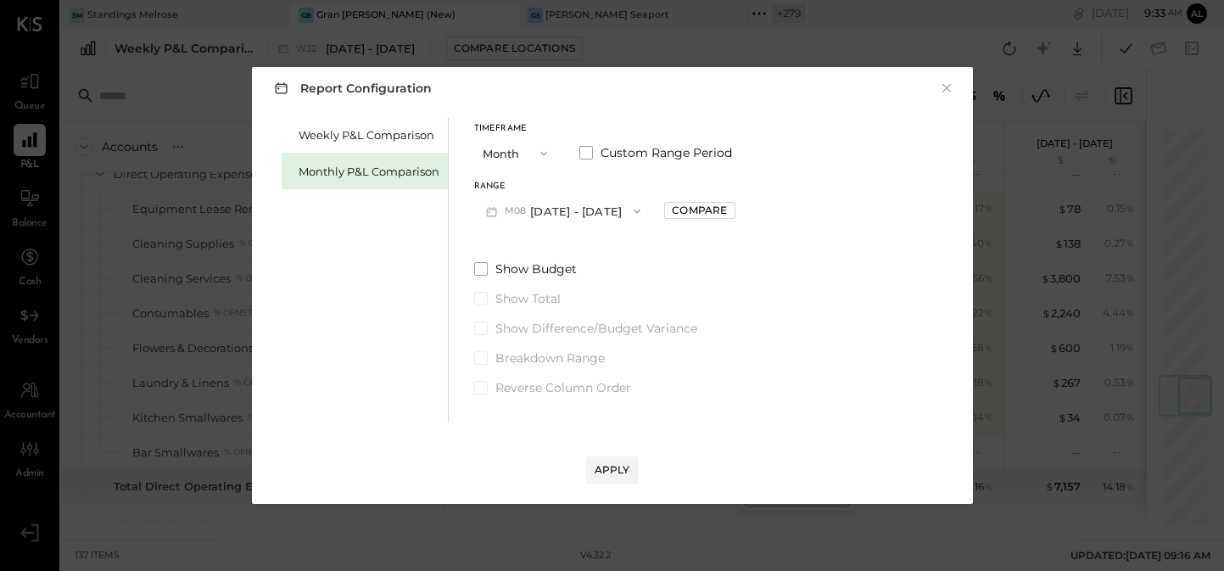
click at [638, 213] on button "M08 [DATE] - [DATE]" at bounding box center [563, 210] width 179 height 31
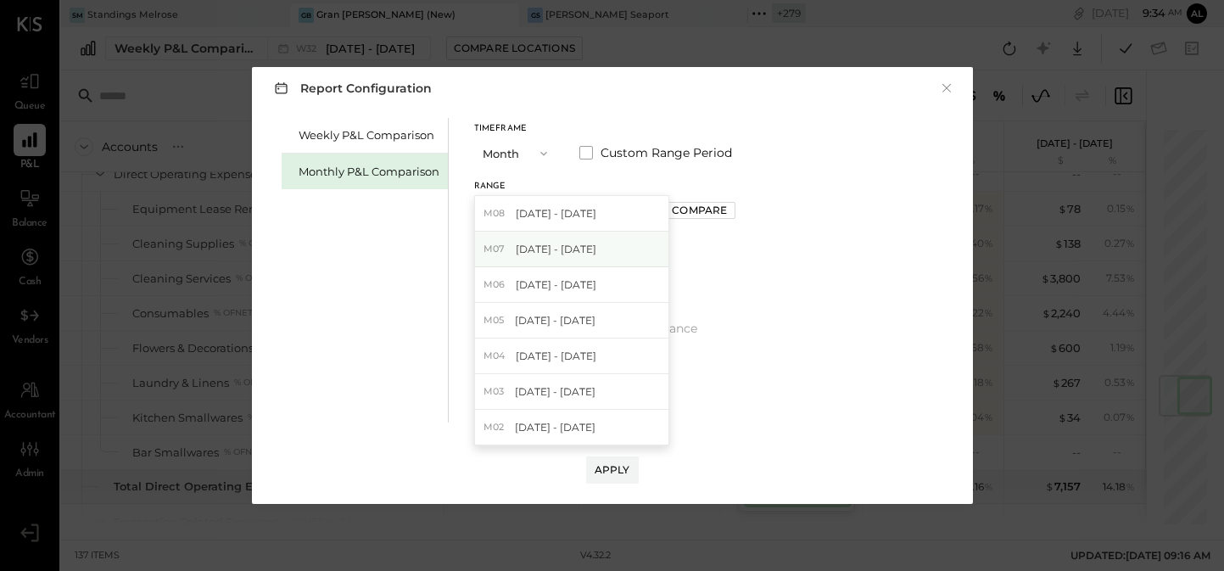
click at [598, 255] on div "M07 [DATE] - [DATE]" at bounding box center [571, 249] width 193 height 36
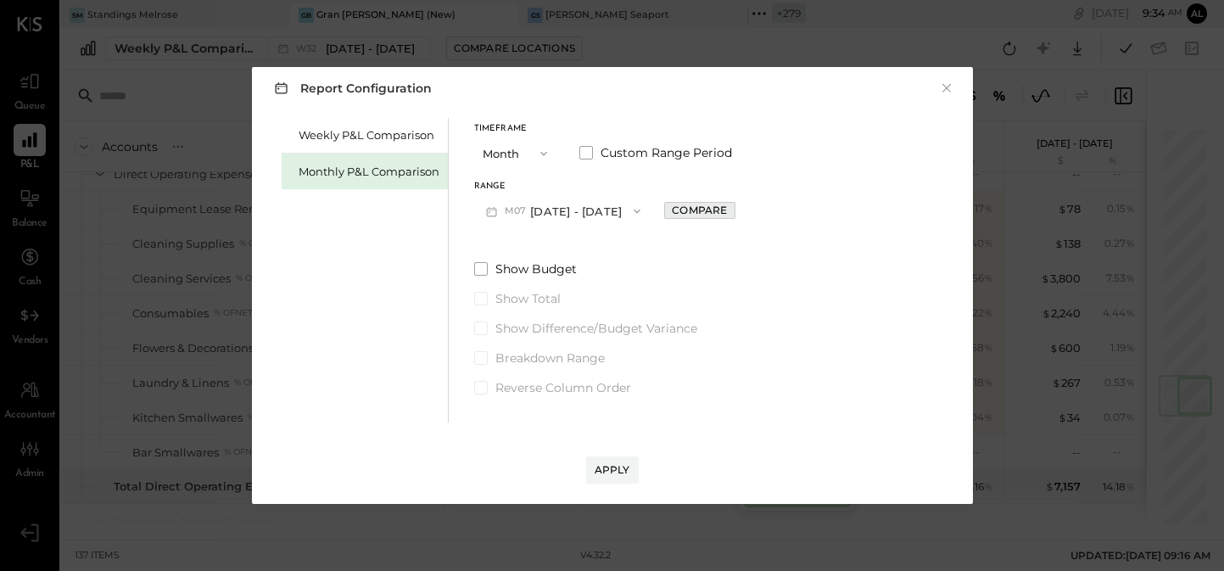
click at [694, 210] on div "Compare" at bounding box center [699, 210] width 55 height 14
click at [945, 86] on button "×" at bounding box center [946, 88] width 15 height 17
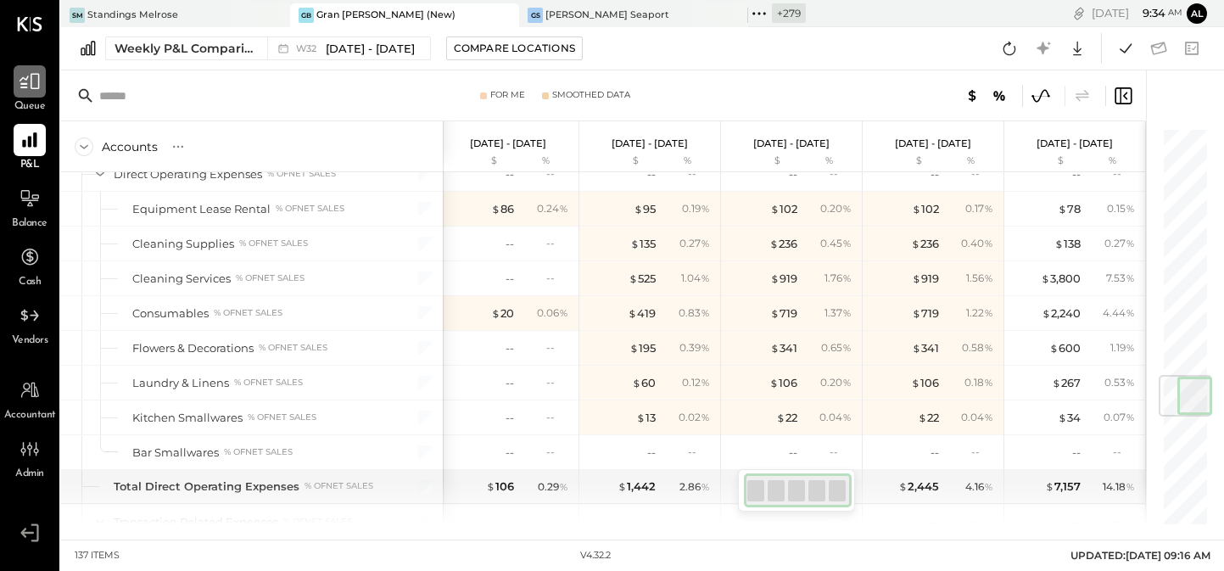
click at [33, 96] on div at bounding box center [30, 81] width 32 height 32
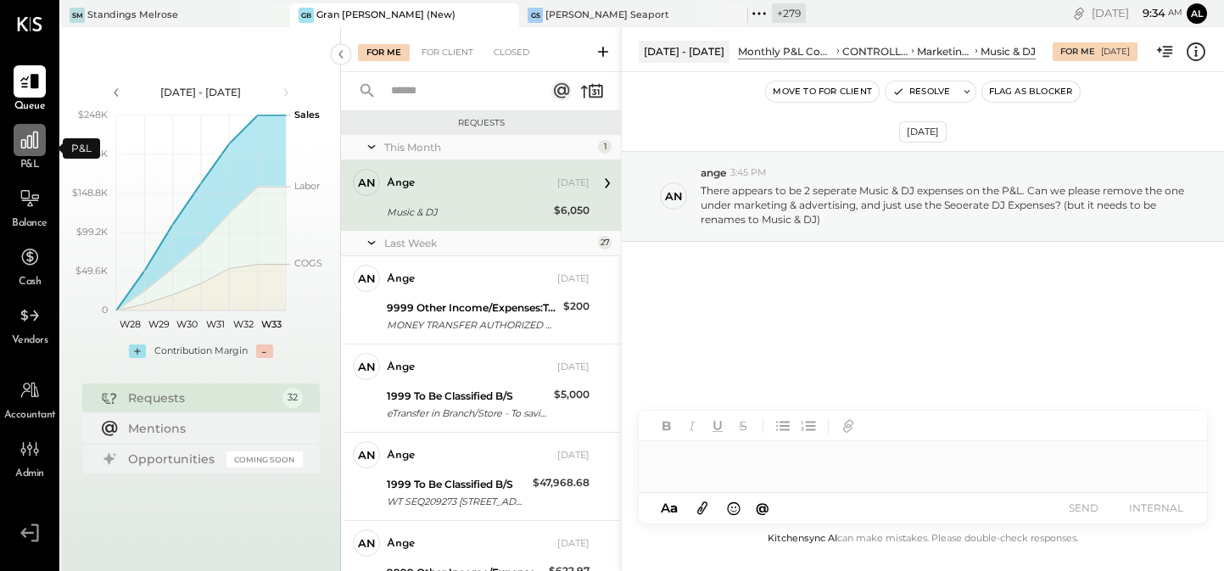
click at [29, 152] on div at bounding box center [30, 140] width 32 height 32
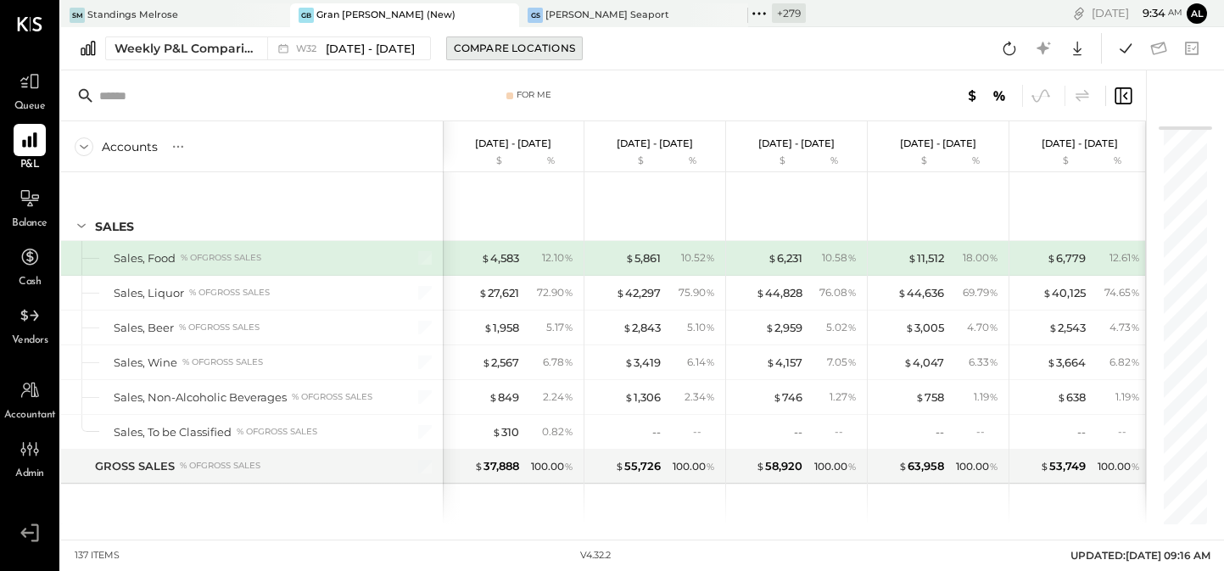
click at [477, 46] on div "Compare Locations" at bounding box center [514, 48] width 121 height 14
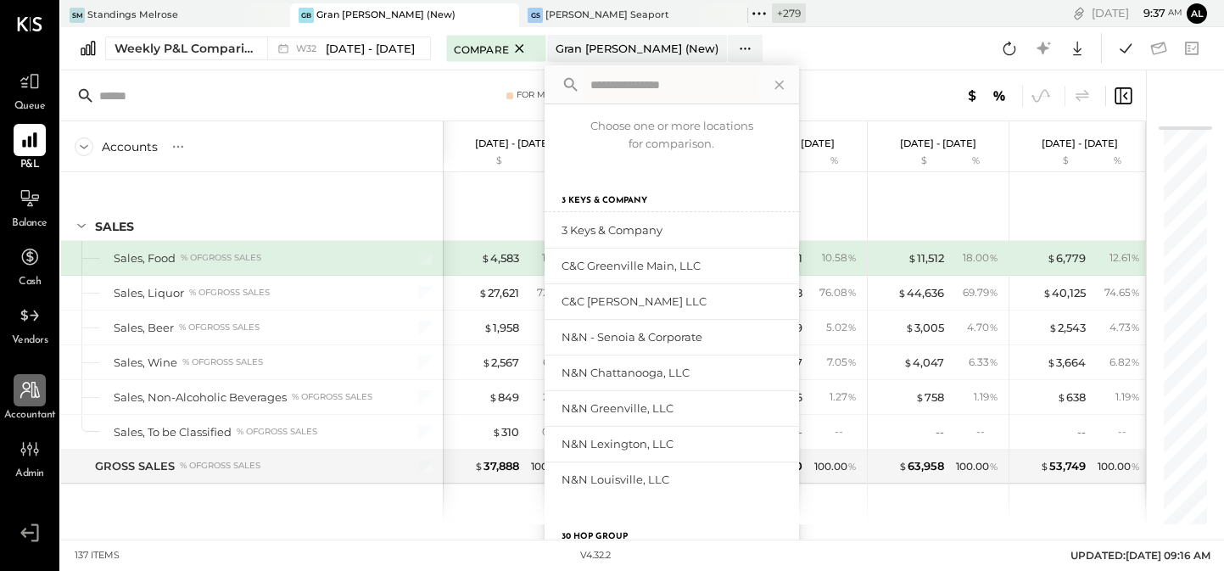
click at [43, 400] on div at bounding box center [30, 390] width 32 height 32
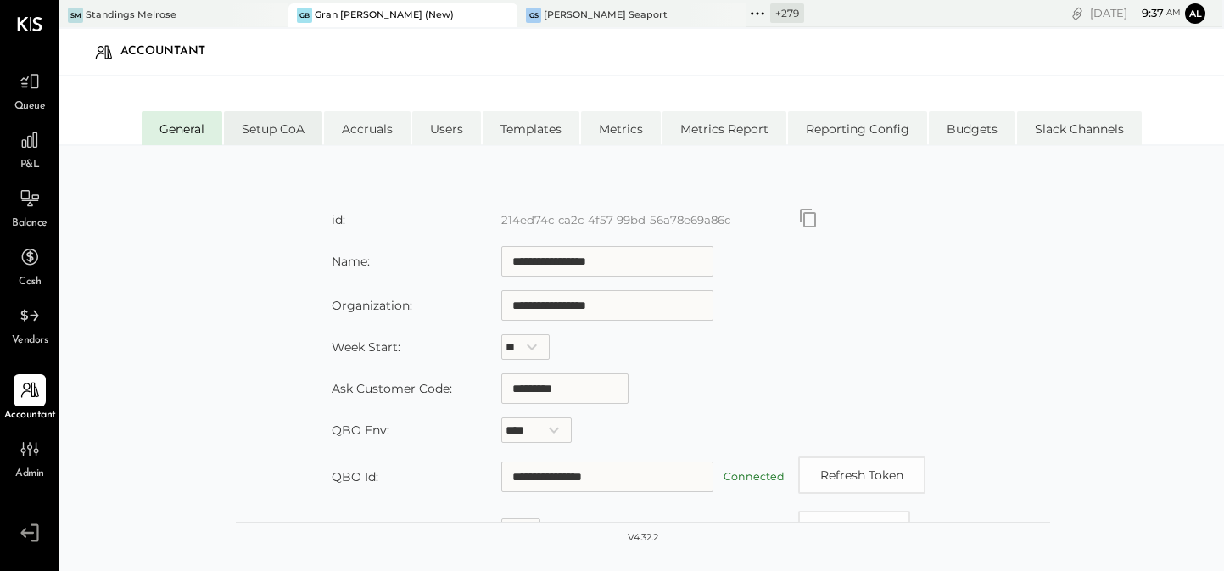
click at [282, 132] on li "Setup CoA" at bounding box center [273, 128] width 98 height 34
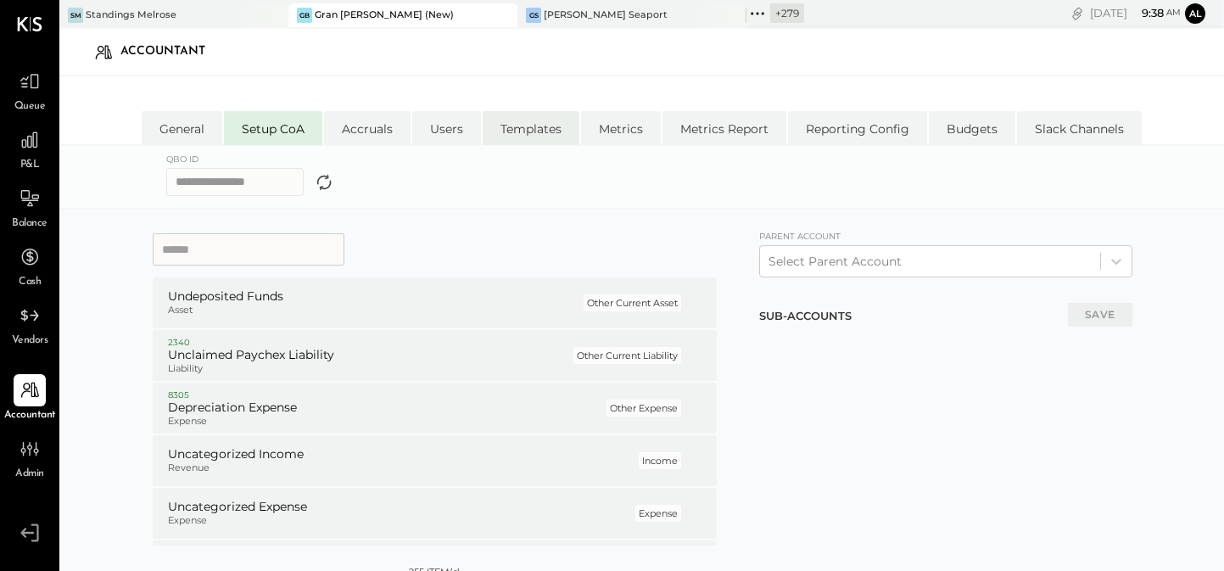
click at [538, 136] on li "Templates" at bounding box center [530, 128] width 97 height 34
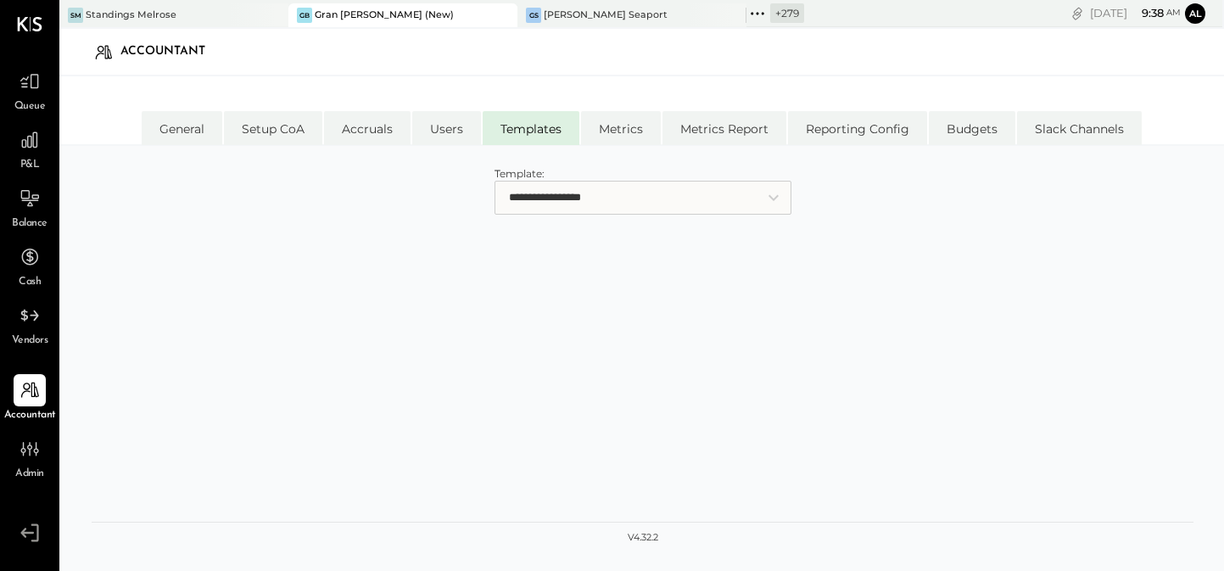
click at [571, 203] on select "**********" at bounding box center [642, 198] width 297 height 34
select select "**********"
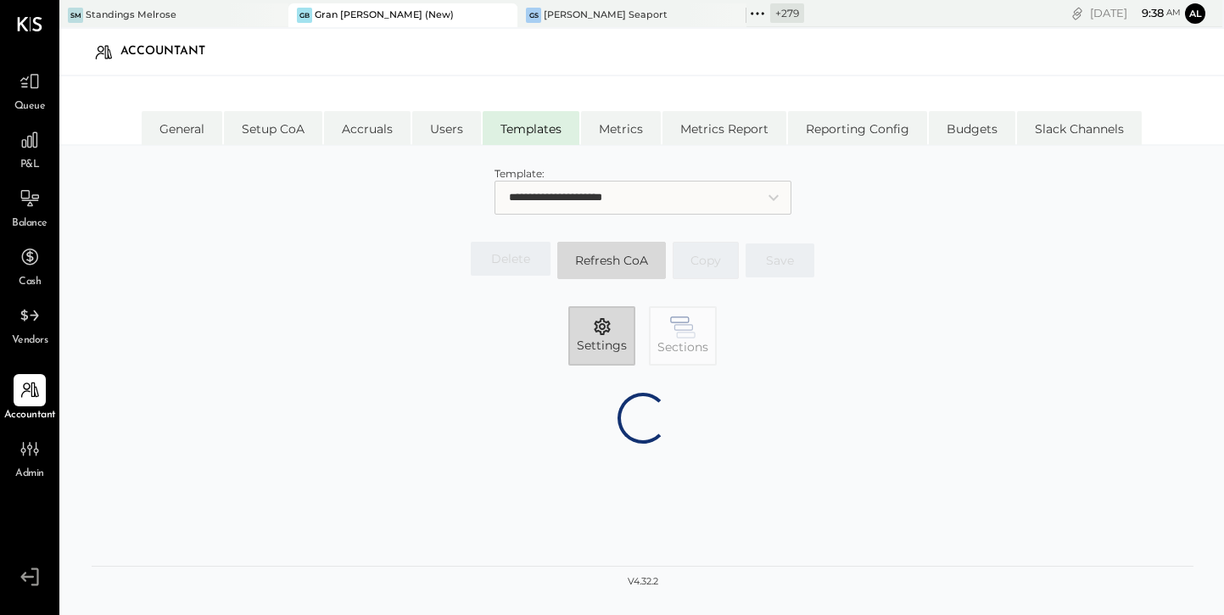
click at [605, 344] on span "Settings" at bounding box center [602, 345] width 50 height 17
click at [687, 328] on icon "button" at bounding box center [682, 327] width 25 height 22
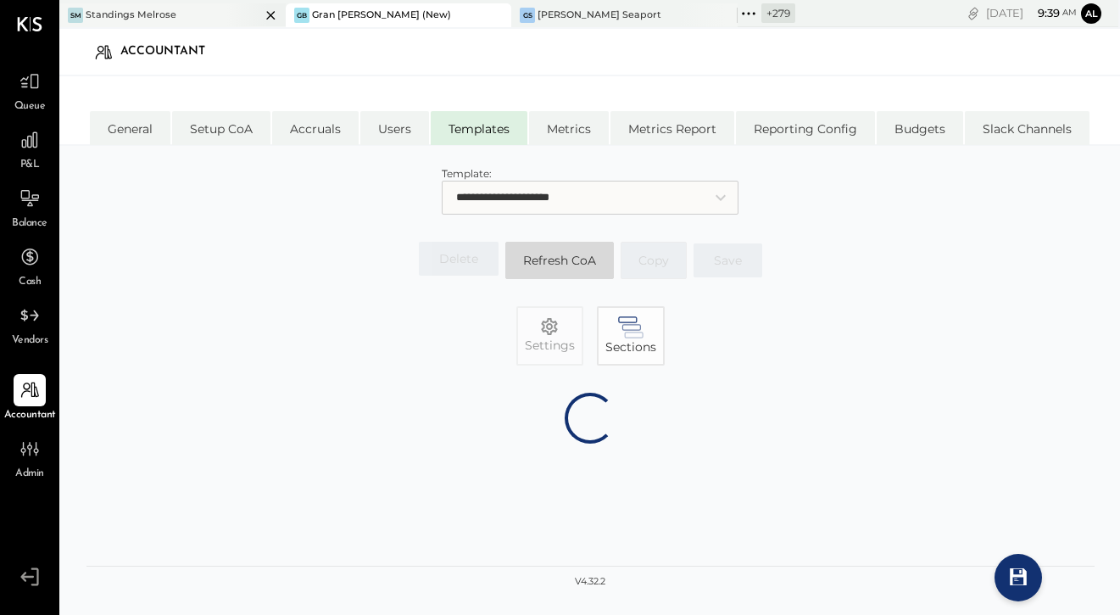
select select "**********"
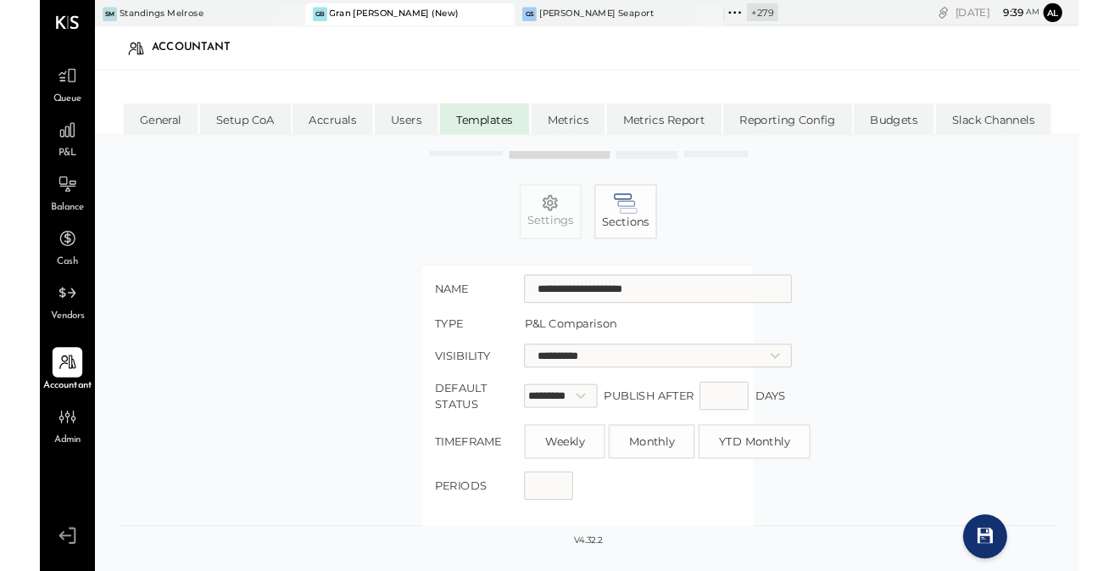
scroll to position [73, 0]
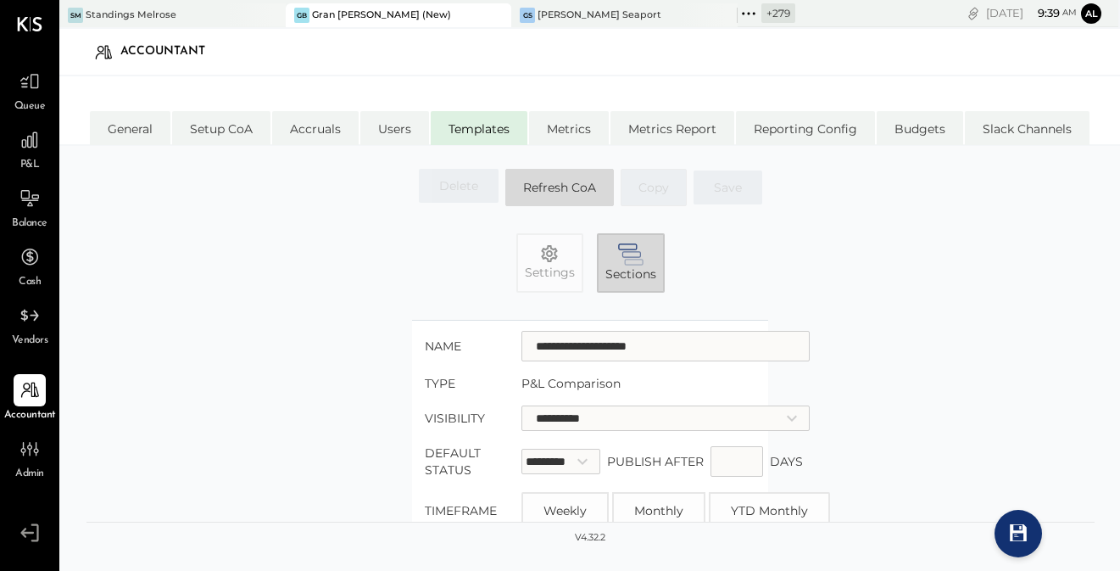
click at [604, 264] on button "Sections" at bounding box center [631, 262] width 68 height 59
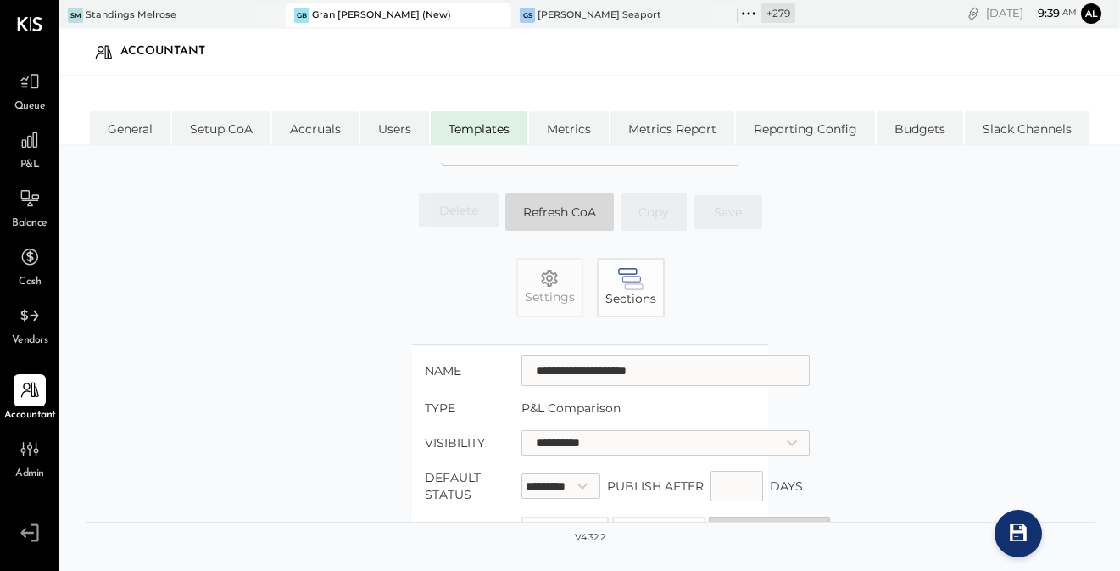
scroll to position [0, 0]
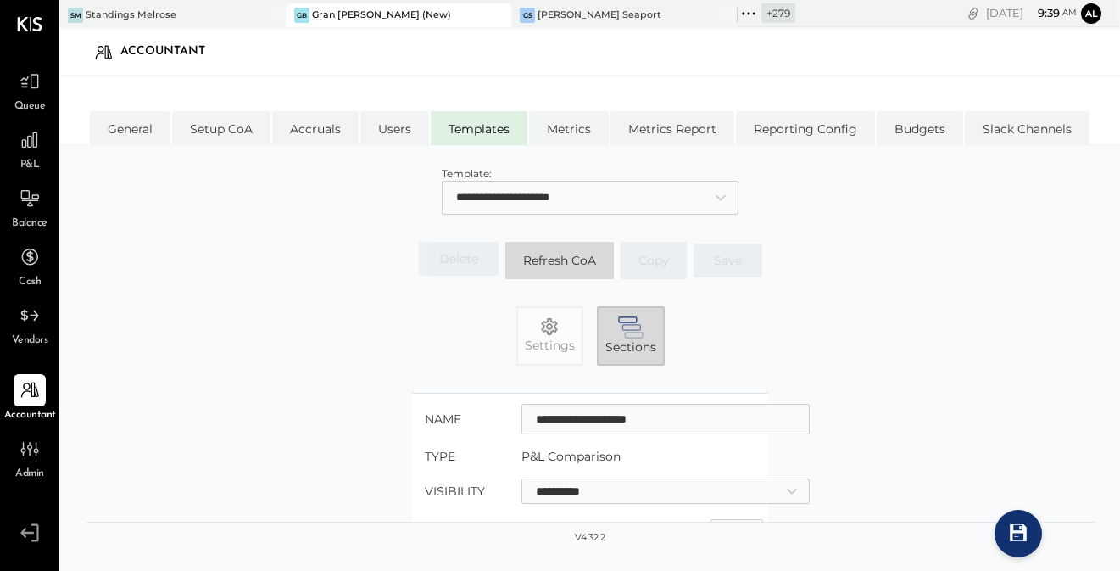
click at [619, 346] on span "Sections" at bounding box center [630, 346] width 51 height 17
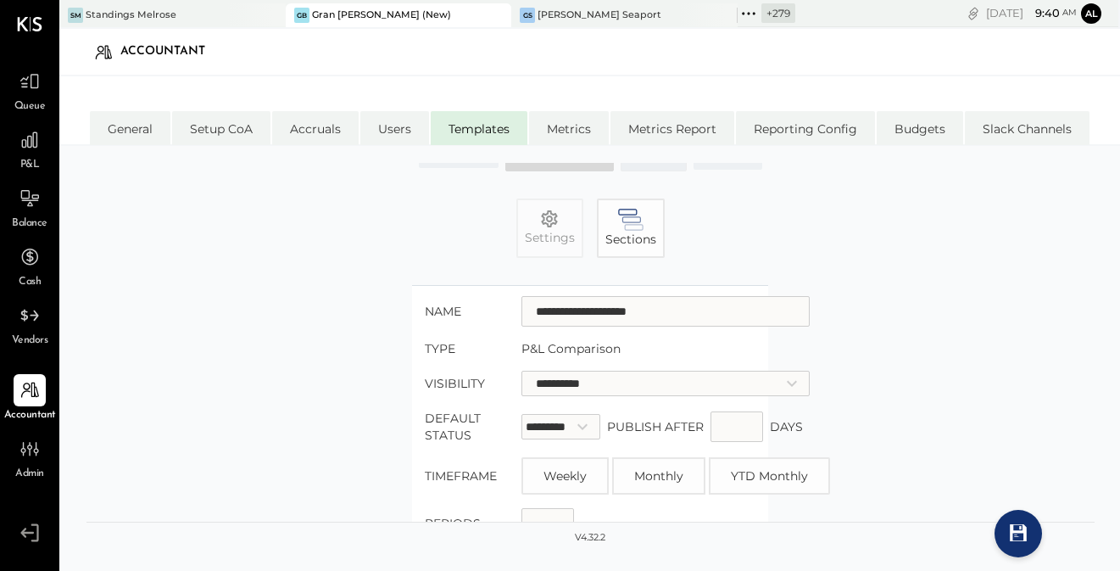
scroll to position [210, 0]
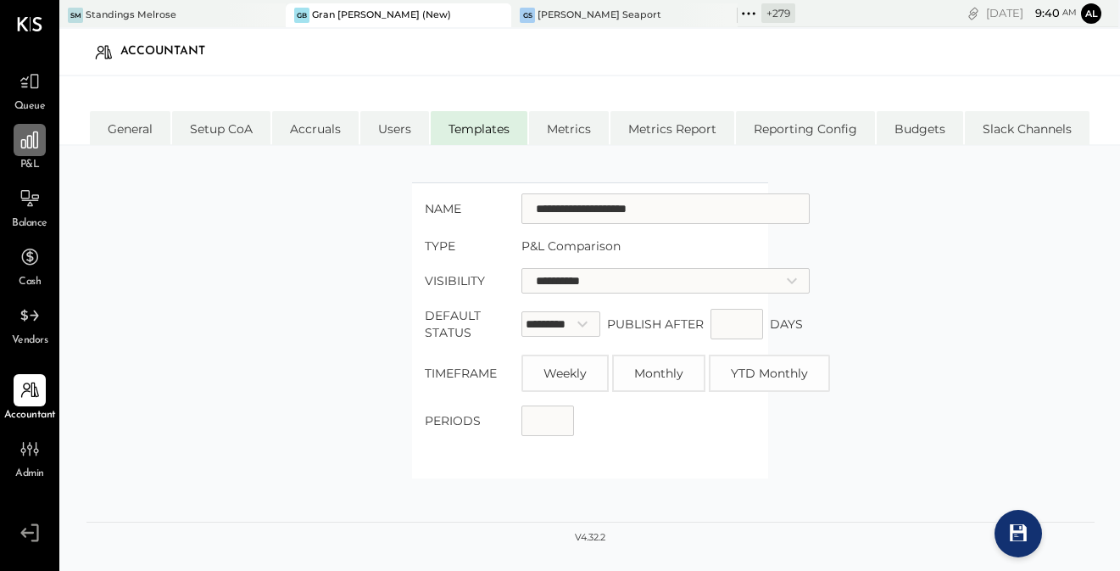
click at [32, 143] on icon at bounding box center [29, 139] width 17 height 17
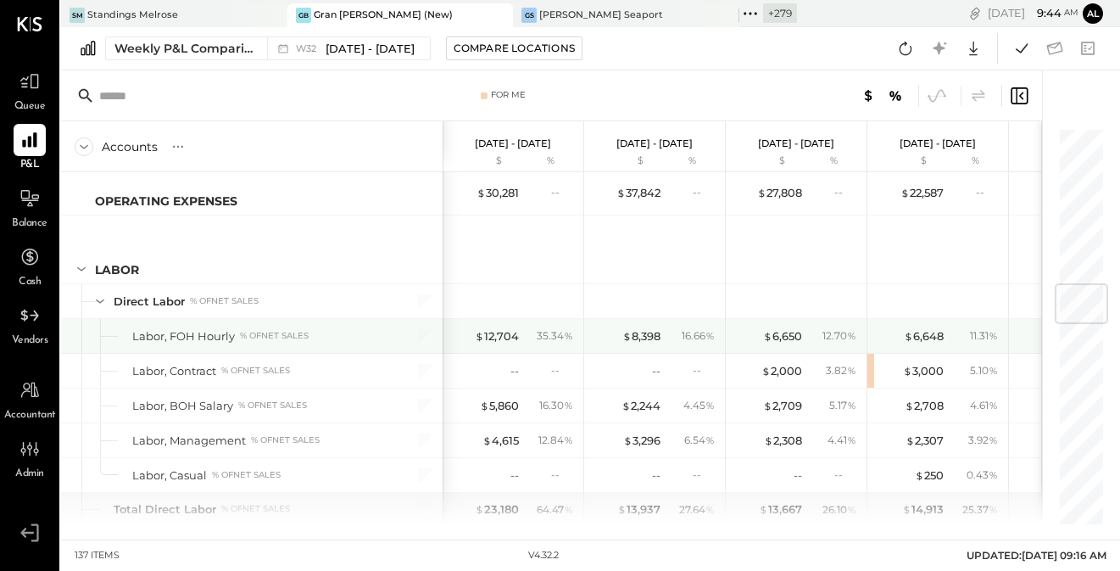
scroll to position [1371, 0]
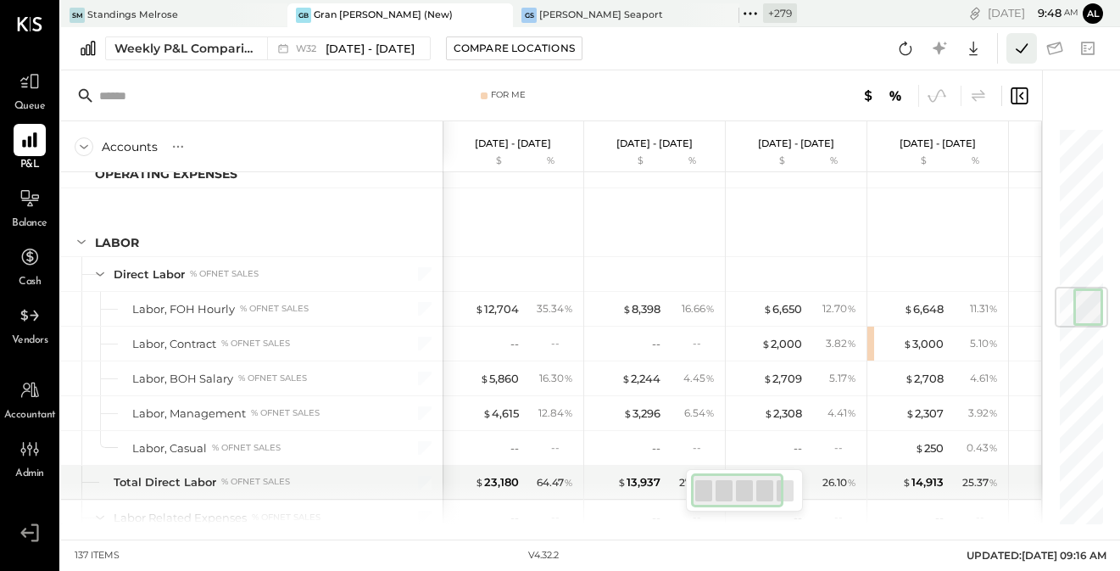
click at [1021, 53] on icon at bounding box center [1022, 47] width 12 height 9
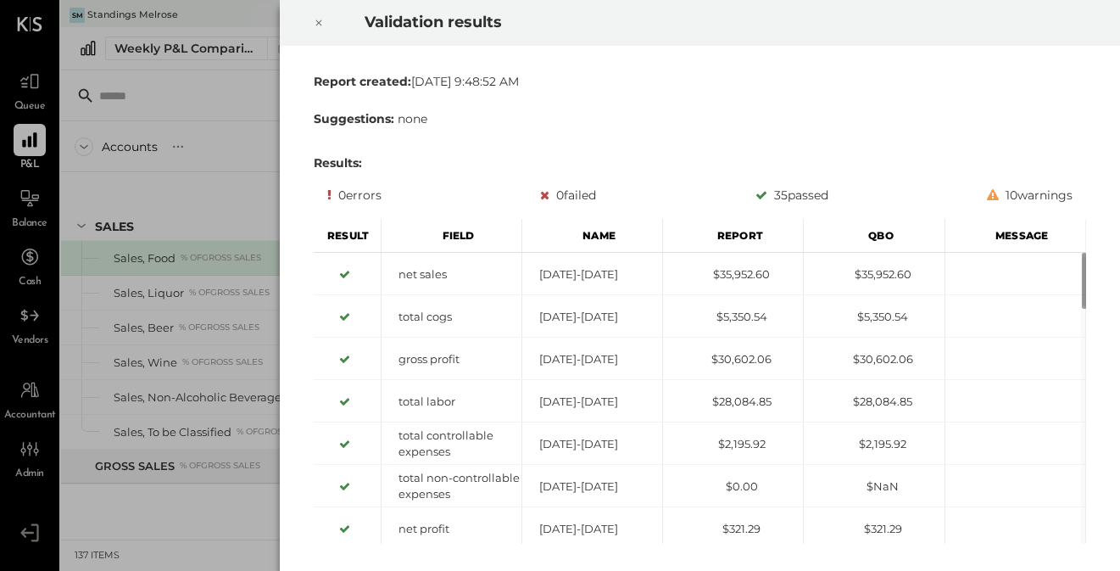
click at [317, 20] on icon at bounding box center [319, 23] width 10 height 20
